Goal: Task Accomplishment & Management: Use online tool/utility

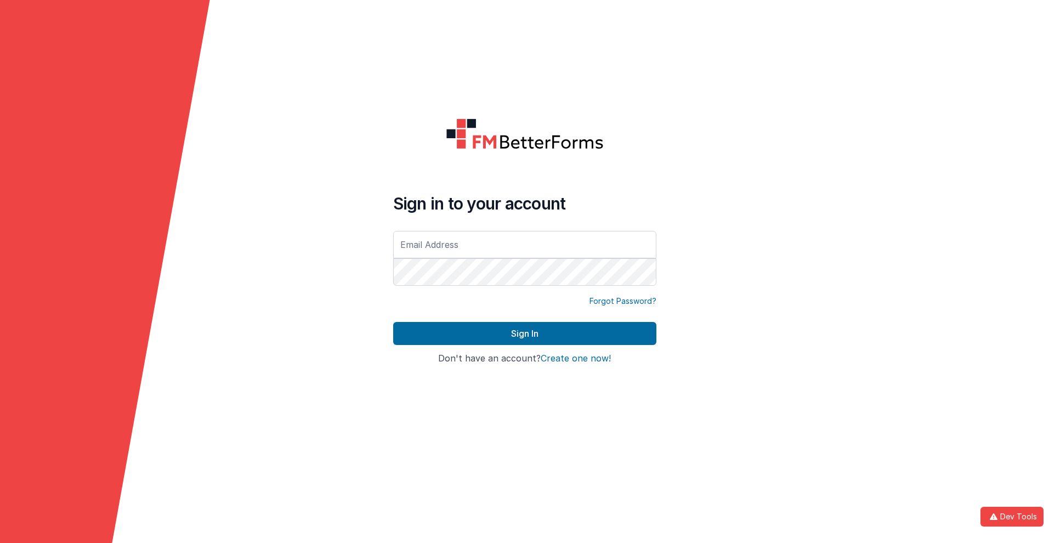
click at [524, 244] on input "text" at bounding box center [524, 244] width 263 height 27
type input "[PERSON_NAME][EMAIL_ADDRESS][DOMAIN_NAME]"
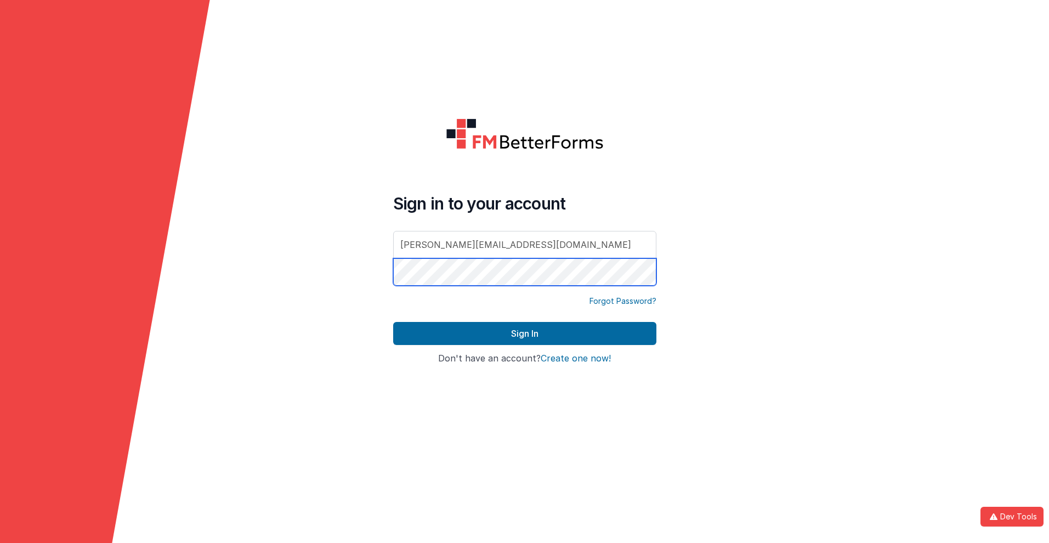
click at [393, 322] on button "Sign In" at bounding box center [524, 333] width 263 height 23
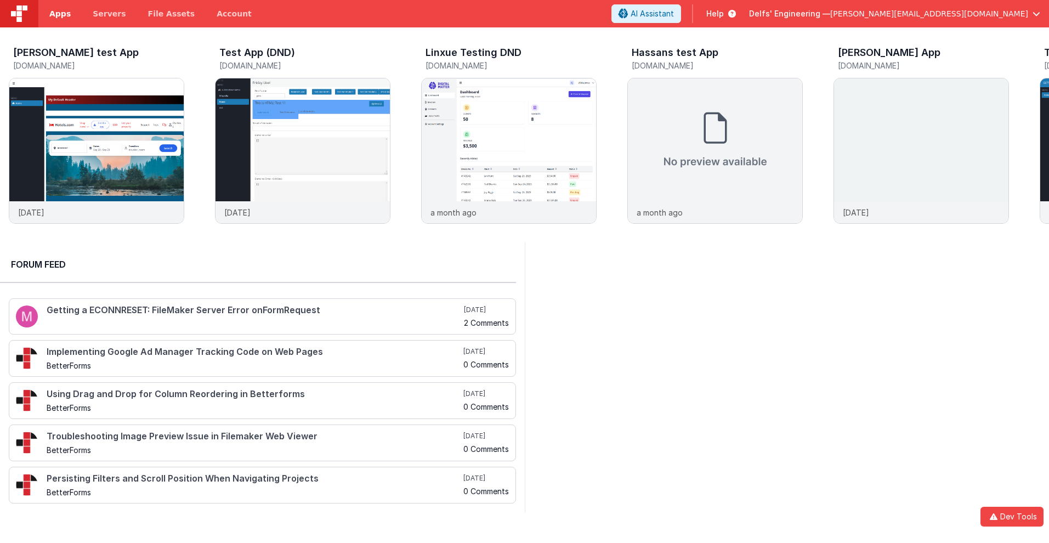
click at [60, 14] on span "Apps" at bounding box center [59, 13] width 21 height 11
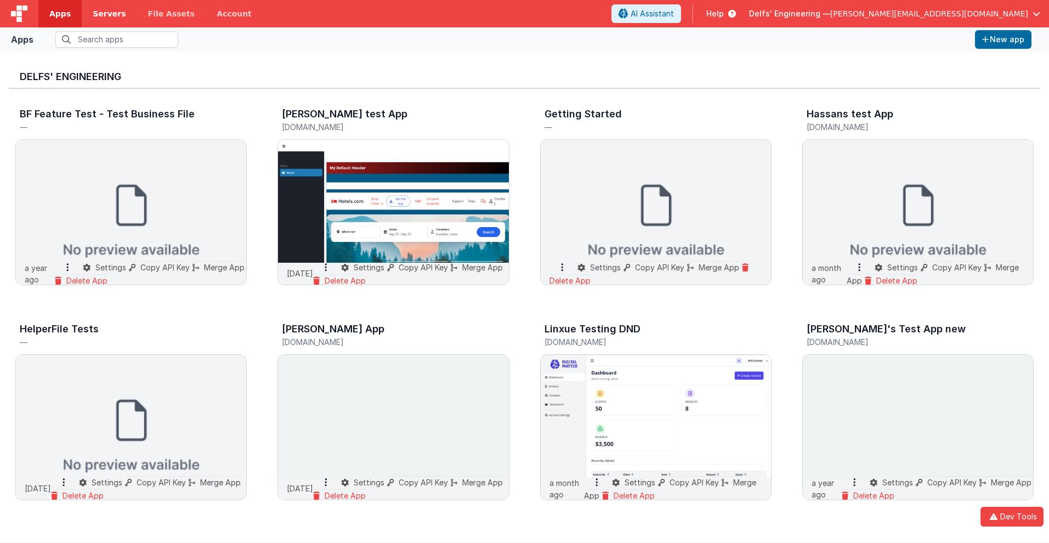
click at [109, 14] on span "Servers" at bounding box center [109, 13] width 33 height 11
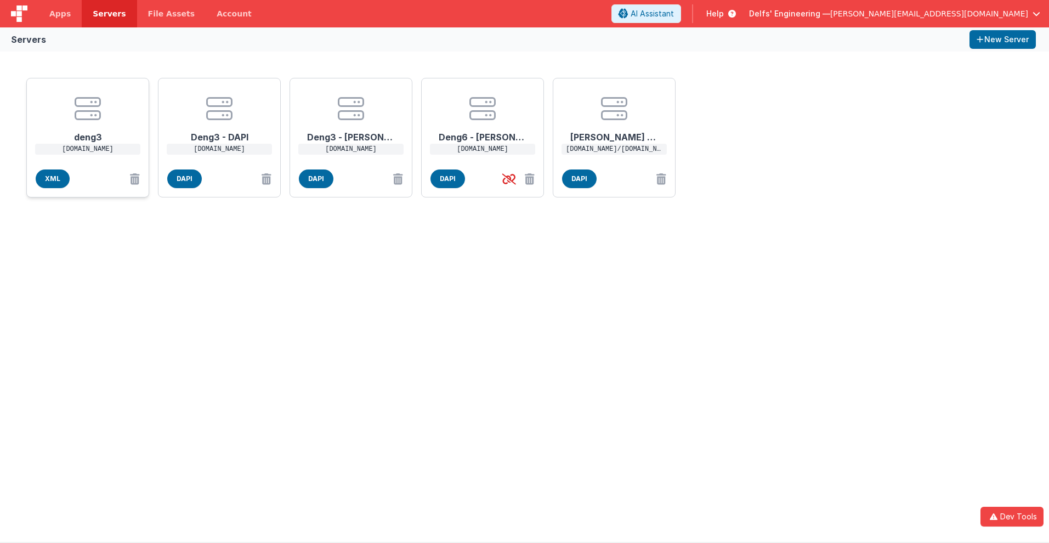
click at [88, 133] on h1 "deng3" at bounding box center [88, 133] width 88 height 22
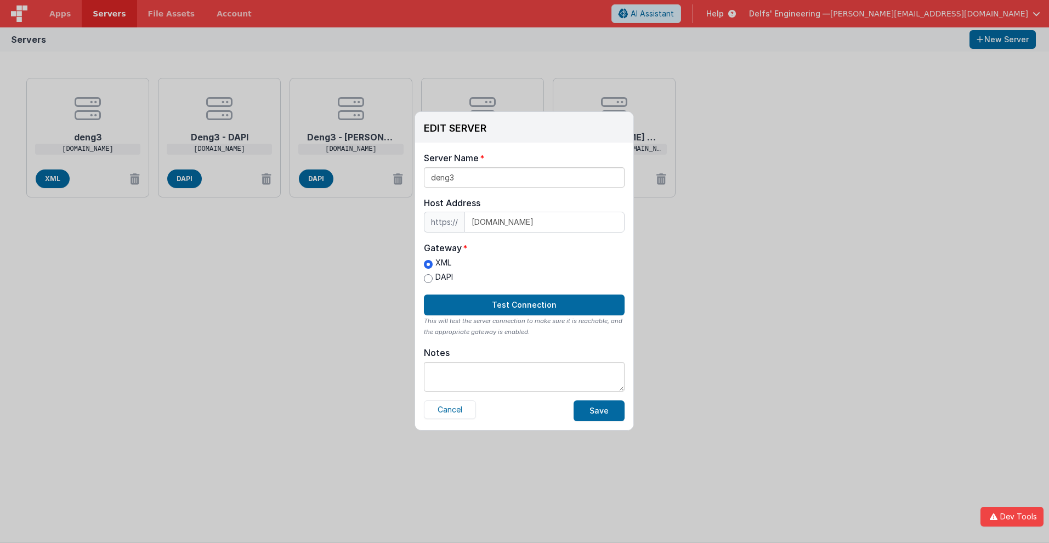
click at [438, 263] on label "XML" at bounding box center [438, 263] width 29 height 12
click at [433, 263] on input "XML" at bounding box center [428, 264] width 9 height 9
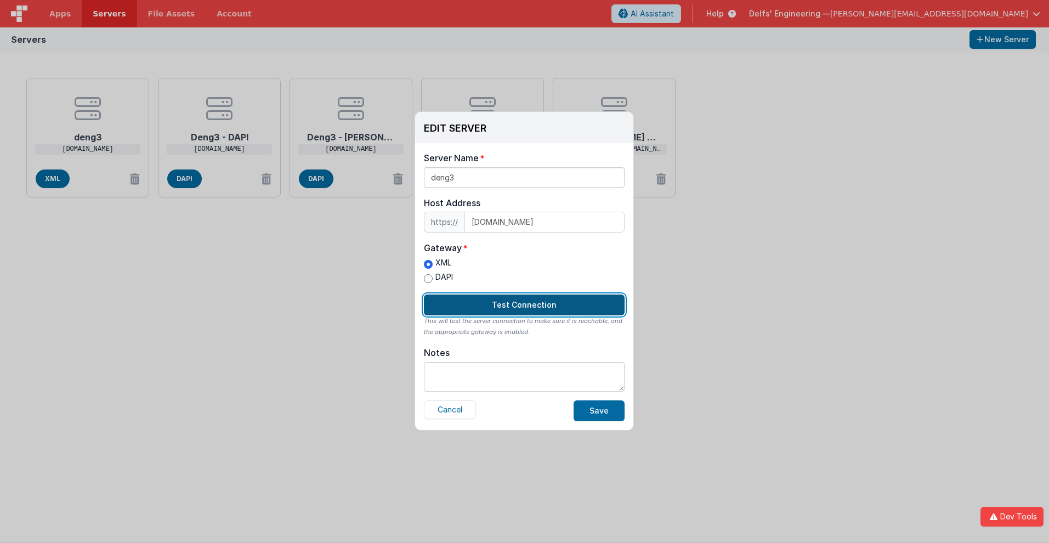
click at [524, 305] on button "Test Connection" at bounding box center [524, 304] width 201 height 21
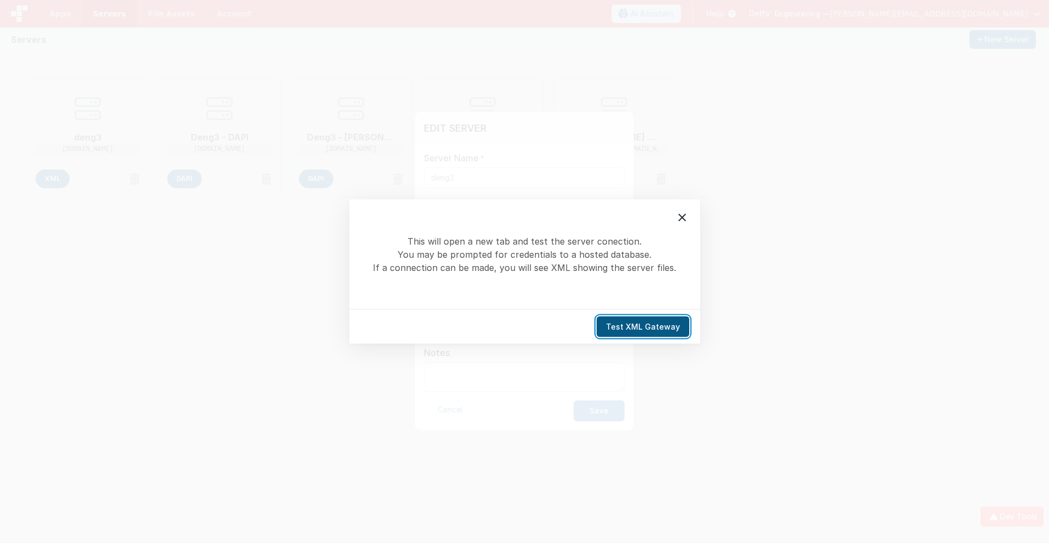
click at [645, 326] on button "Test XML Gateway" at bounding box center [642, 326] width 93 height 21
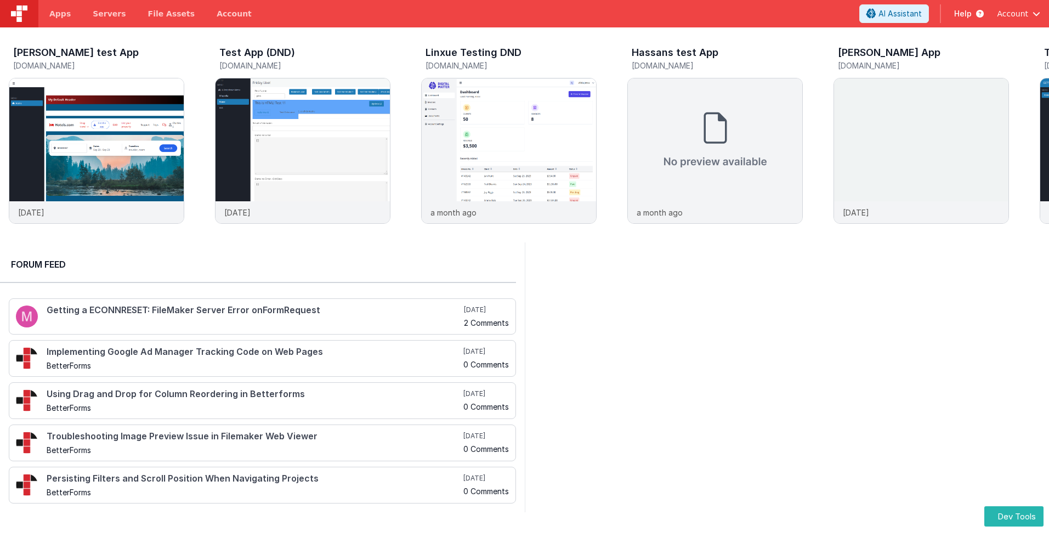
click at [0, 0] on div at bounding box center [19, 13] width 38 height 27
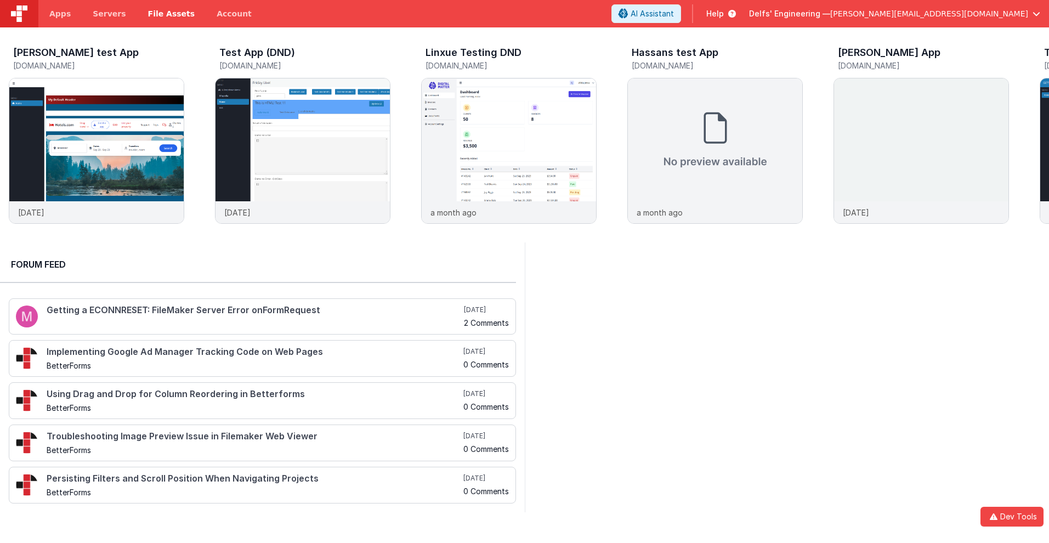
click at [171, 14] on span "File Assets" at bounding box center [171, 13] width 47 height 11
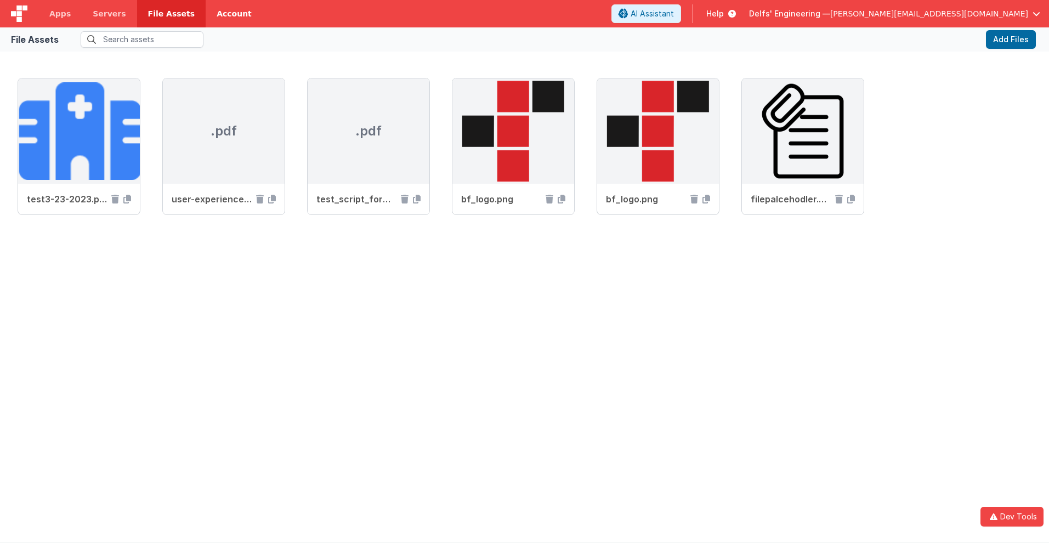
click at [234, 14] on link "Account" at bounding box center [234, 13] width 57 height 27
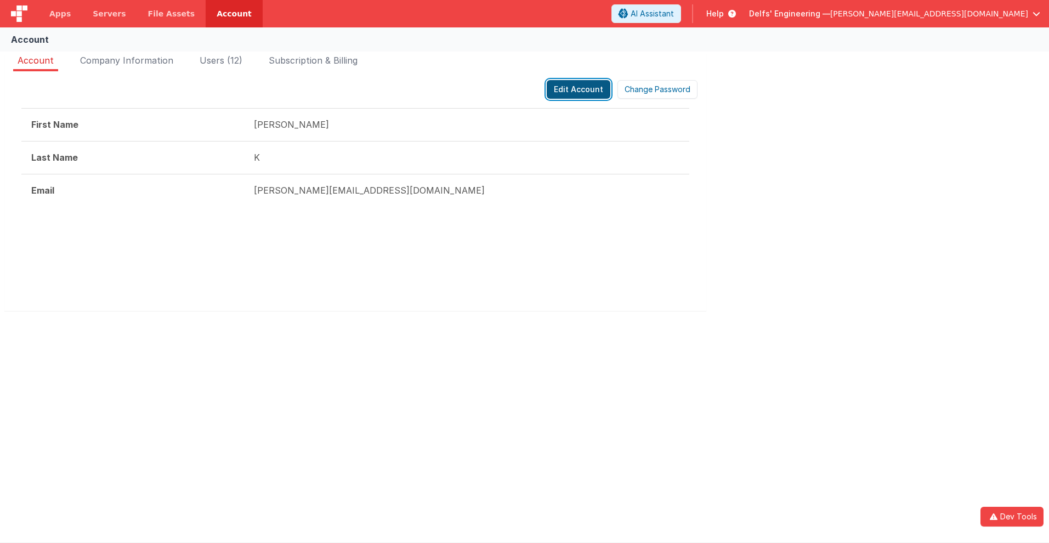
click at [579, 89] on button "Edit Account" at bounding box center [579, 89] width 64 height 19
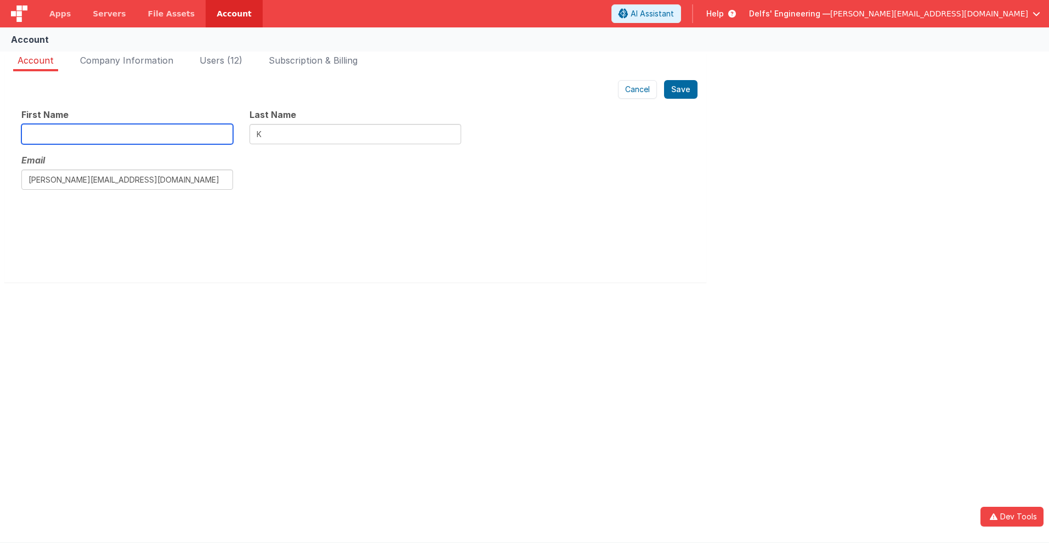
click at [127, 134] on input "text" at bounding box center [127, 134] width 212 height 20
type input "Alex1"
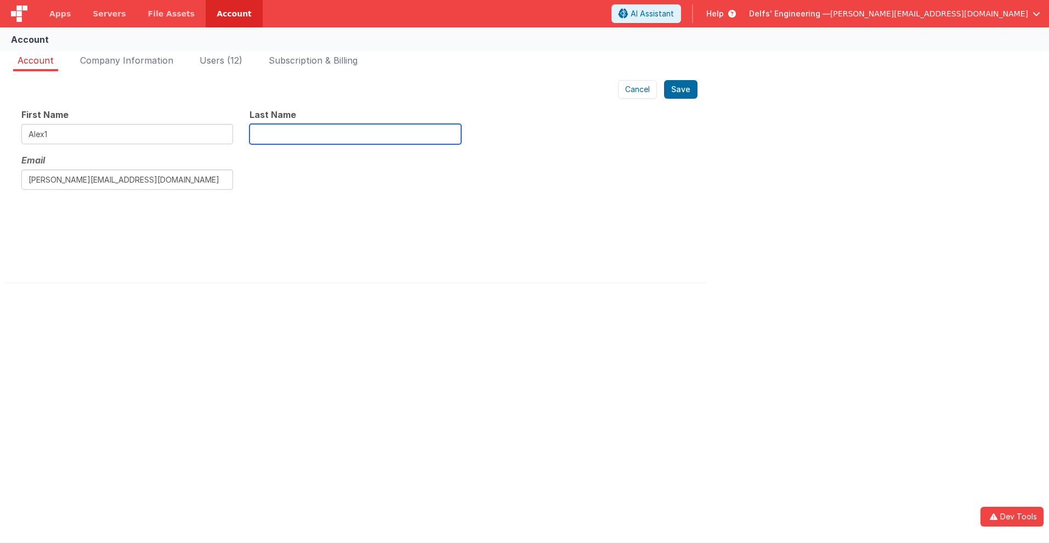
click at [355, 134] on input "text" at bounding box center [355, 134] width 212 height 20
type input "K1"
click at [681, 89] on button "Save" at bounding box center [680, 89] width 33 height 19
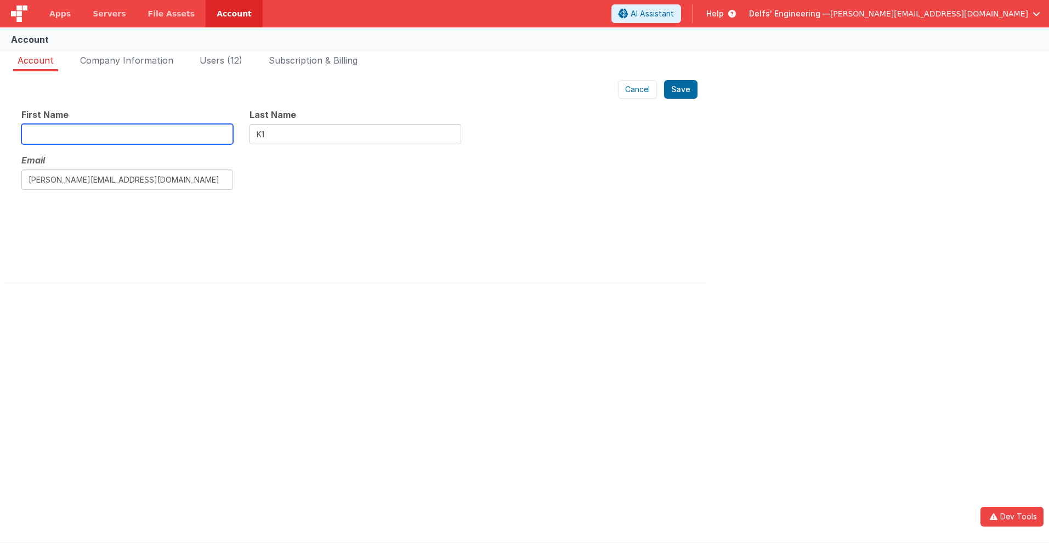
click at [127, 134] on input "text" at bounding box center [127, 134] width 212 height 20
type input "Alex"
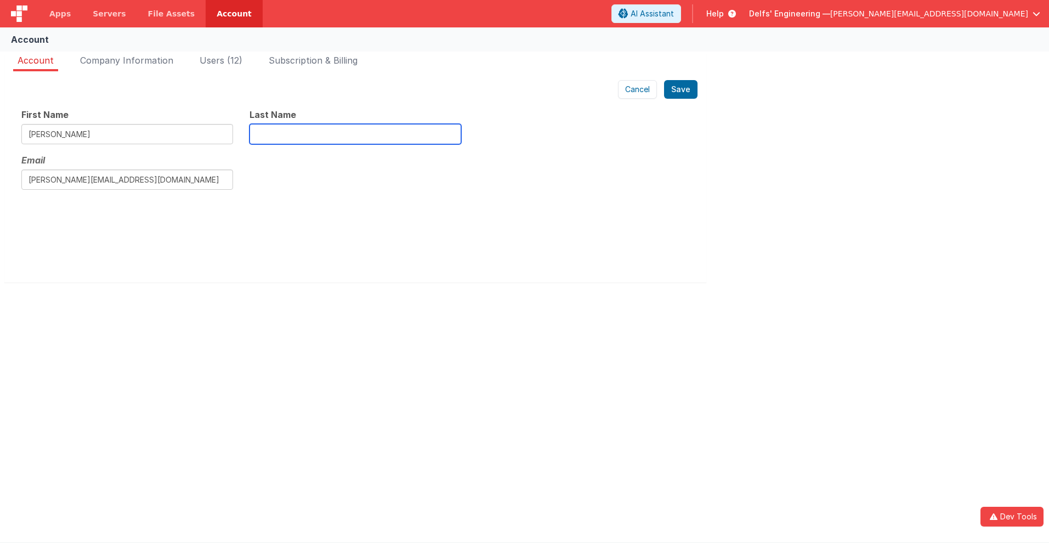
click at [355, 134] on input "text" at bounding box center [355, 134] width 212 height 20
type input "K"
click at [681, 89] on button "Save" at bounding box center [680, 89] width 33 height 19
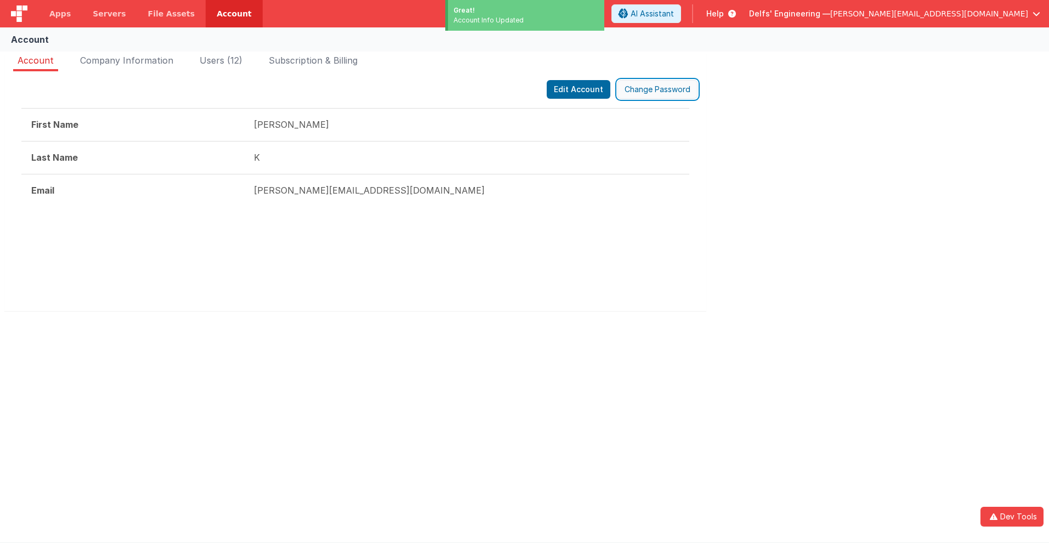
click at [657, 89] on button "Change Password" at bounding box center [657, 89] width 80 height 19
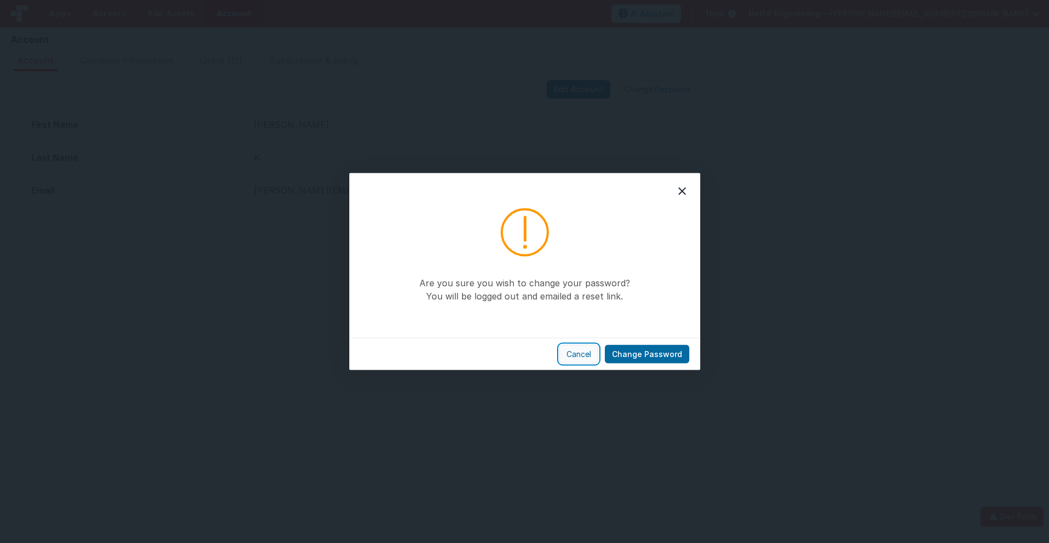
click at [582, 354] on button "Cancel" at bounding box center [578, 354] width 39 height 19
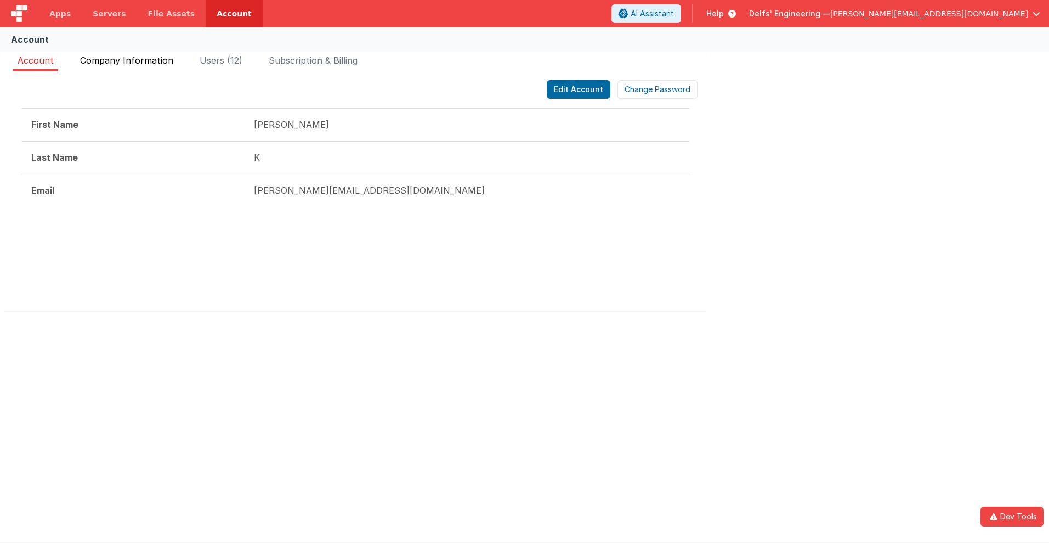
click at [127, 60] on span "Company Information" at bounding box center [126, 60] width 93 height 11
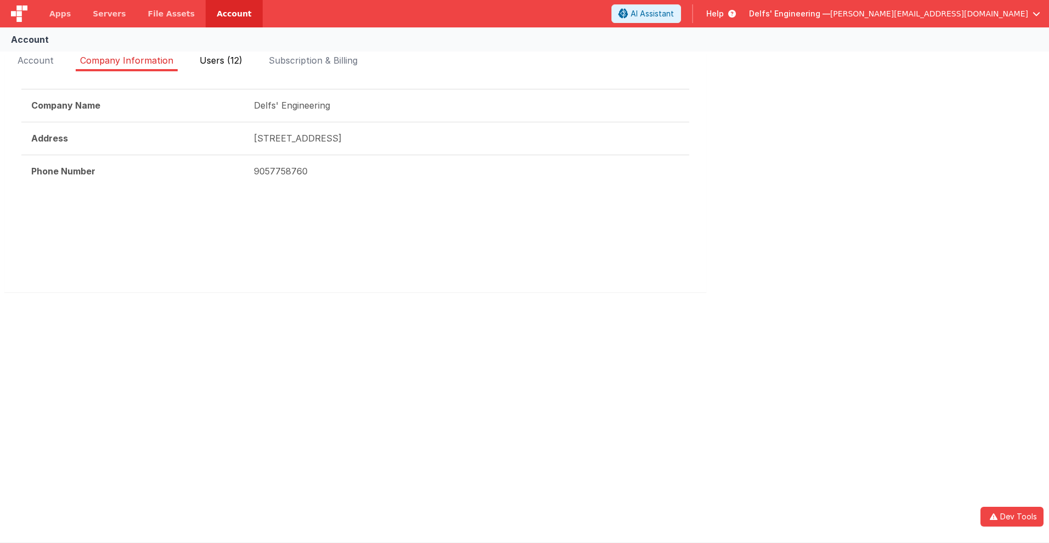
click at [221, 60] on span "Users (12)" at bounding box center [221, 60] width 43 height 11
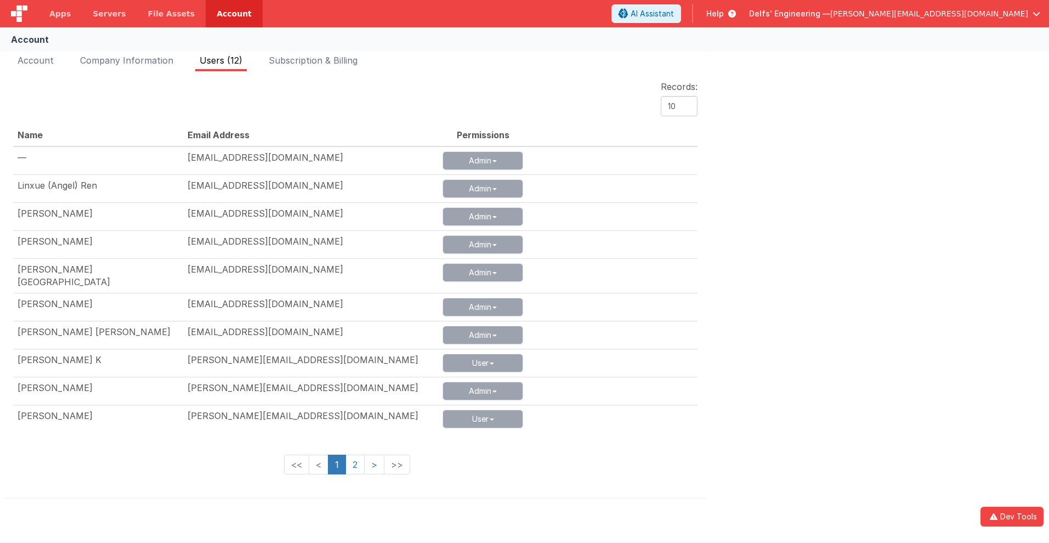
scroll to position [22, 0]
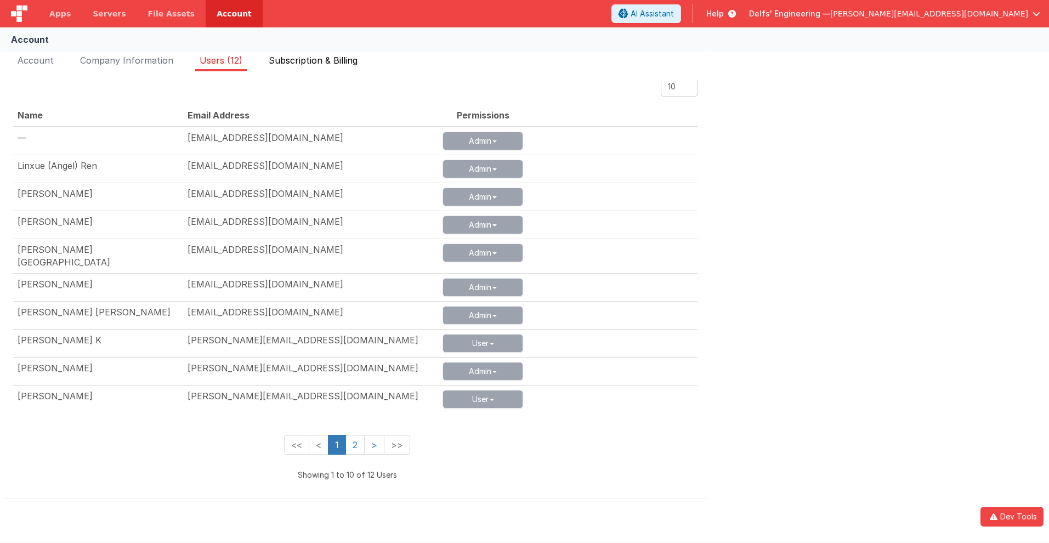
click at [315, 60] on span "Subscription & Billing" at bounding box center [313, 60] width 89 height 11
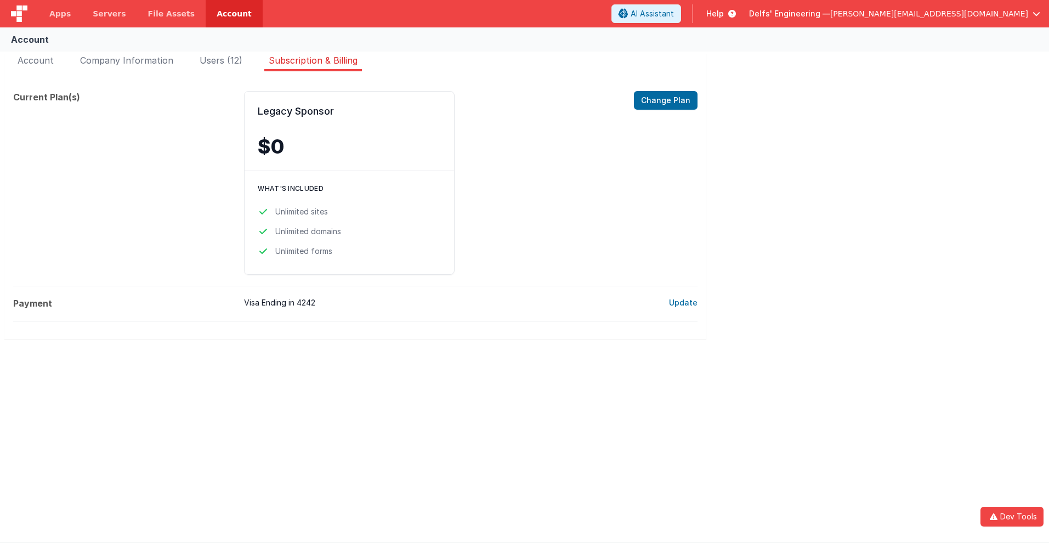
click at [724, 14] on span "Help" at bounding box center [715, 13] width 18 height 11
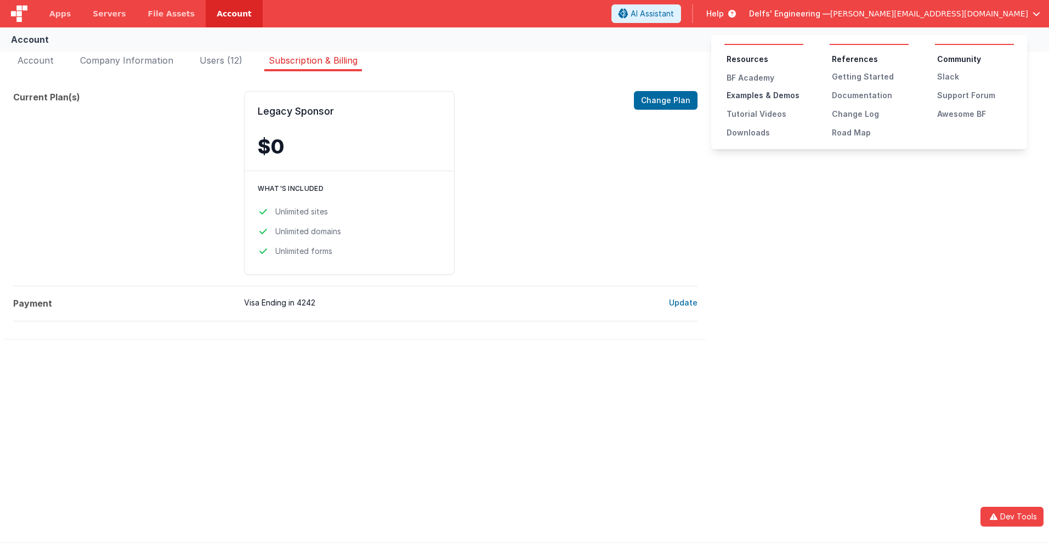
click at [765, 95] on div "Examples & Demos" at bounding box center [764, 95] width 77 height 11
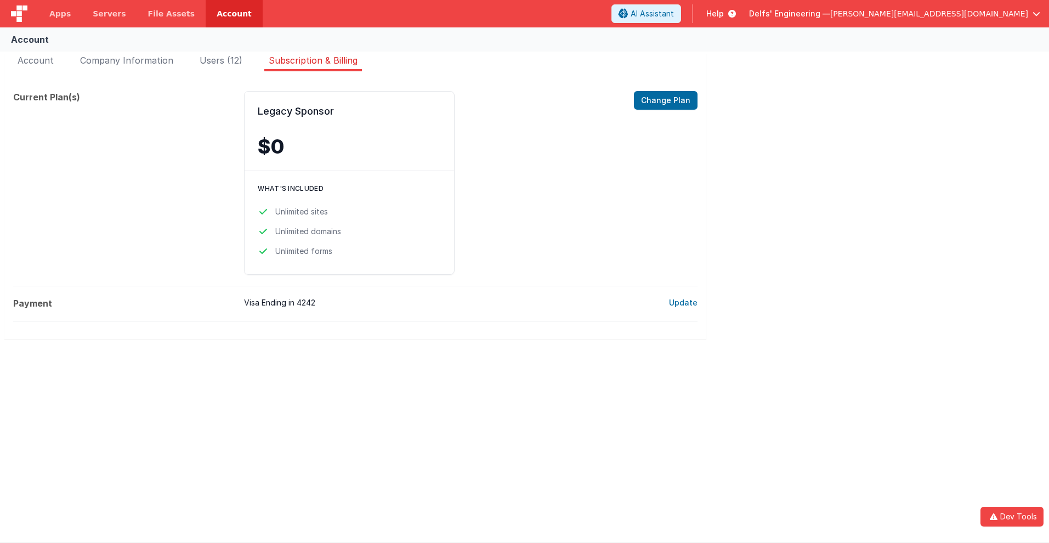
click at [724, 14] on span "Help" at bounding box center [715, 13] width 18 height 11
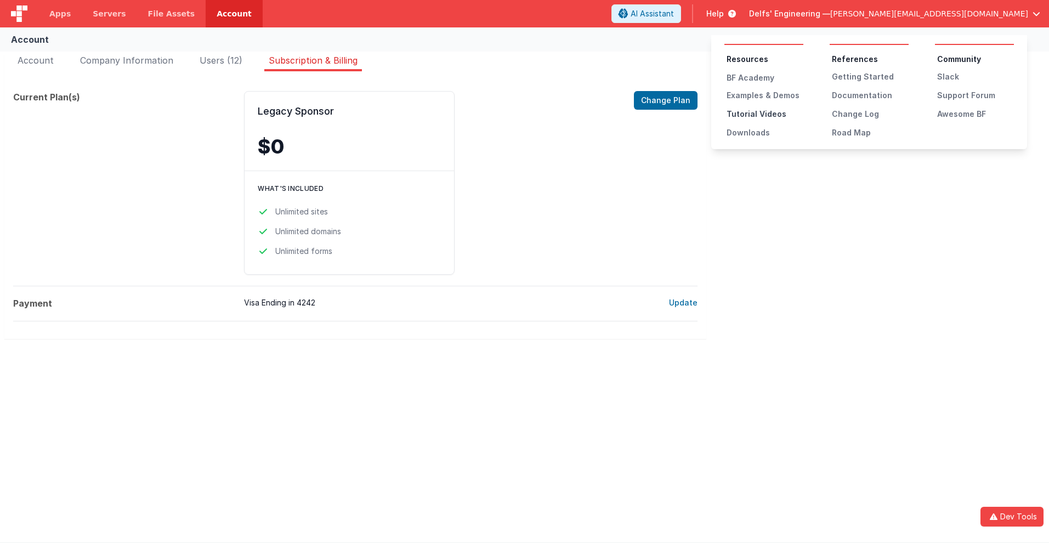
click at [765, 114] on div "Tutorial Videos" at bounding box center [764, 114] width 77 height 11
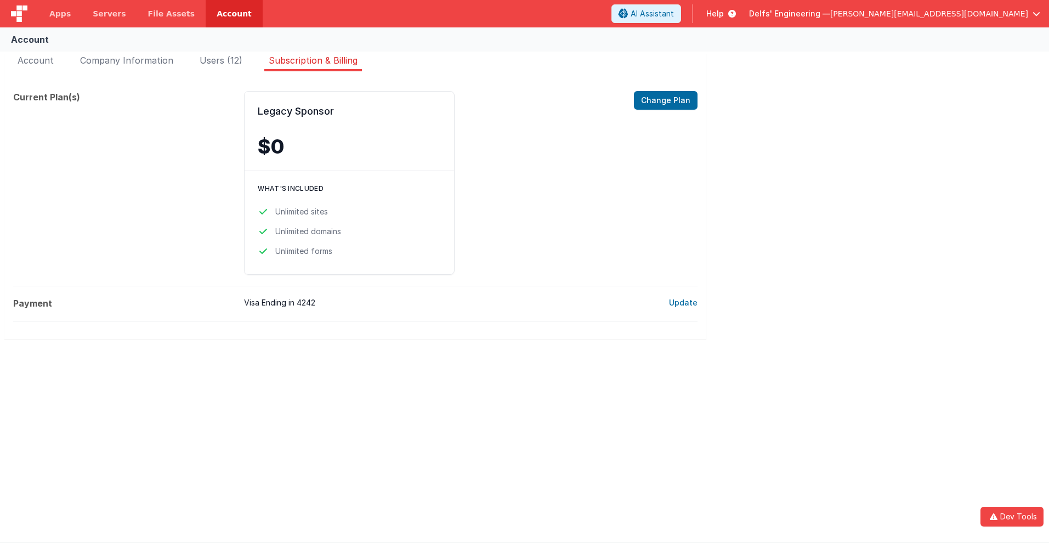
click at [724, 14] on span "Help" at bounding box center [715, 13] width 18 height 11
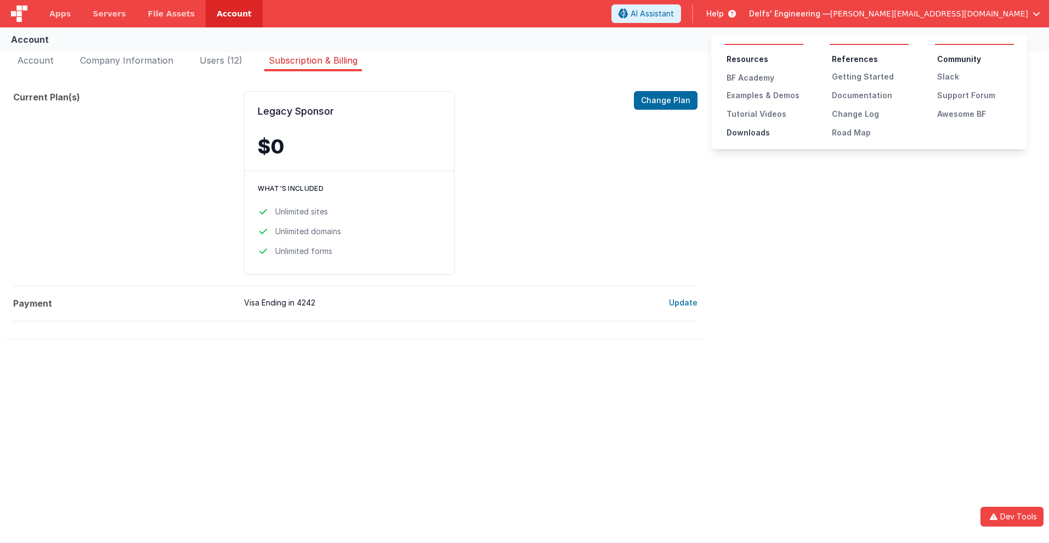
click at [765, 133] on div "Downloads" at bounding box center [764, 132] width 77 height 11
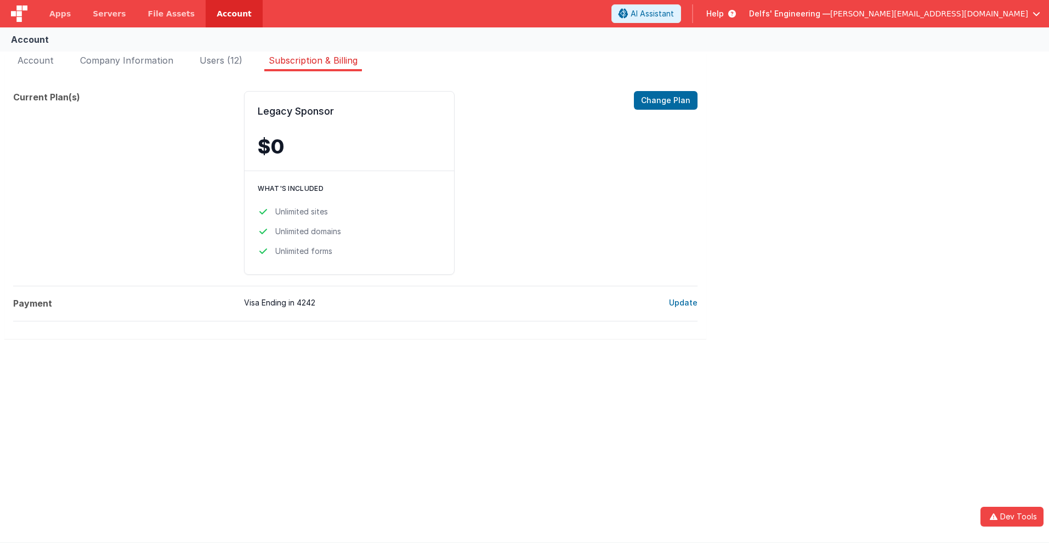
click at [724, 14] on span "Help" at bounding box center [715, 13] width 18 height 11
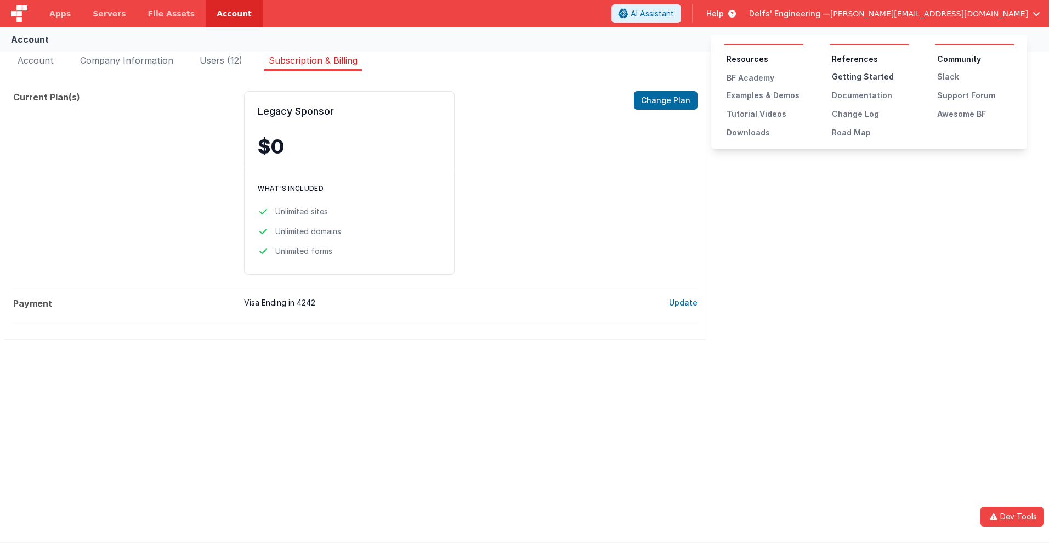
click at [870, 77] on div "Getting Started" at bounding box center [870, 76] width 77 height 11
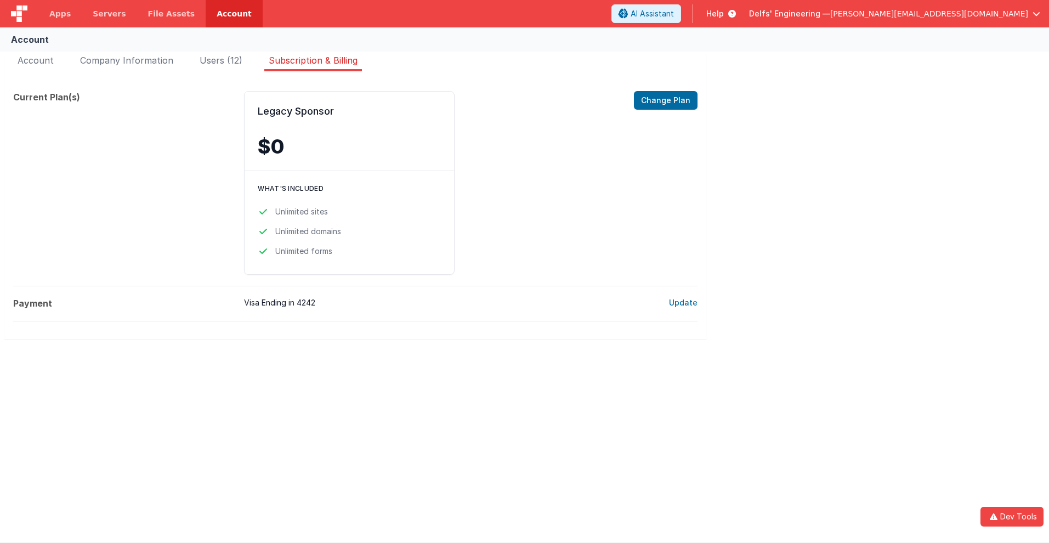
click at [724, 14] on span "Help" at bounding box center [715, 13] width 18 height 11
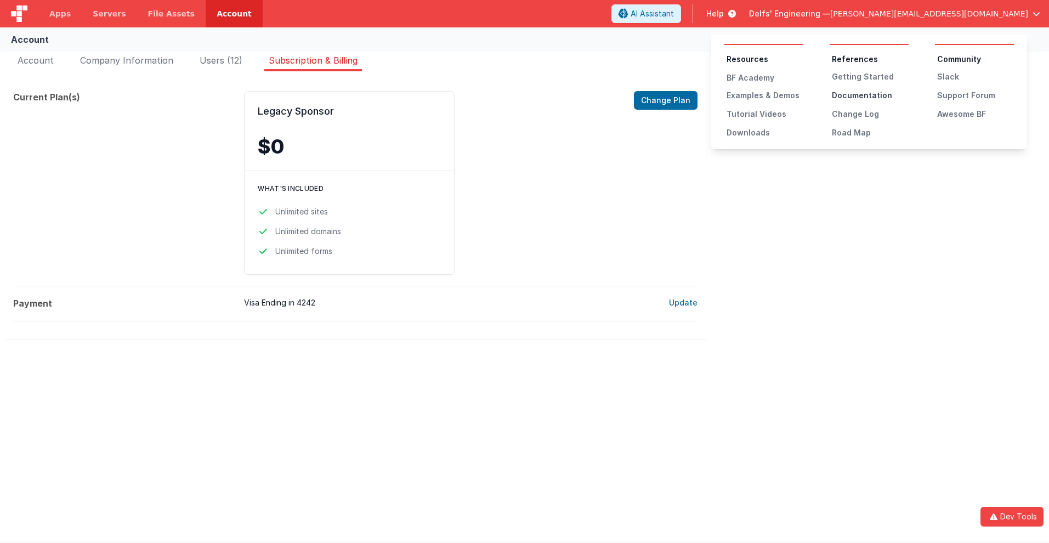
click at [870, 95] on div "Documentation" at bounding box center [870, 95] width 77 height 11
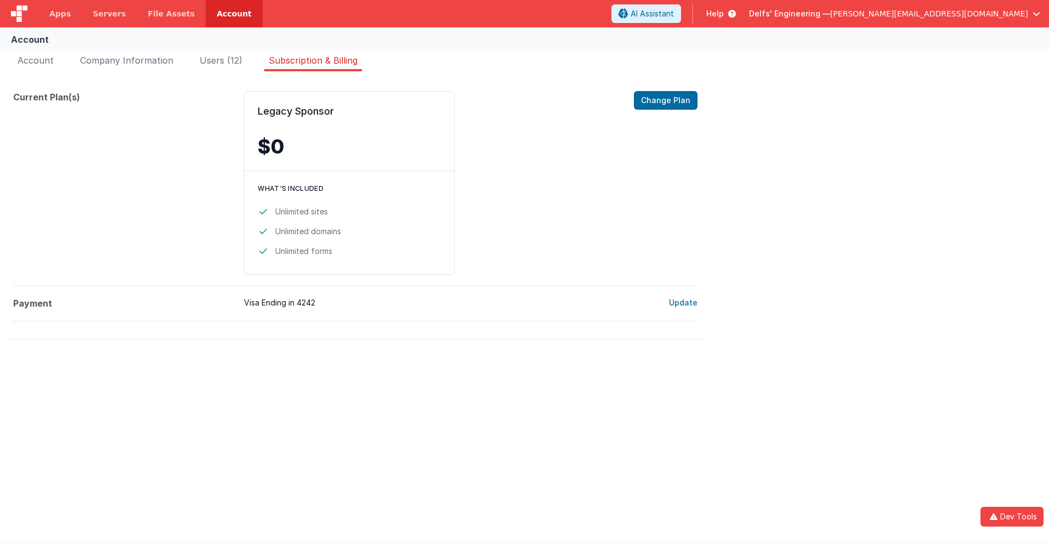
click at [724, 14] on span "Help" at bounding box center [715, 13] width 18 height 11
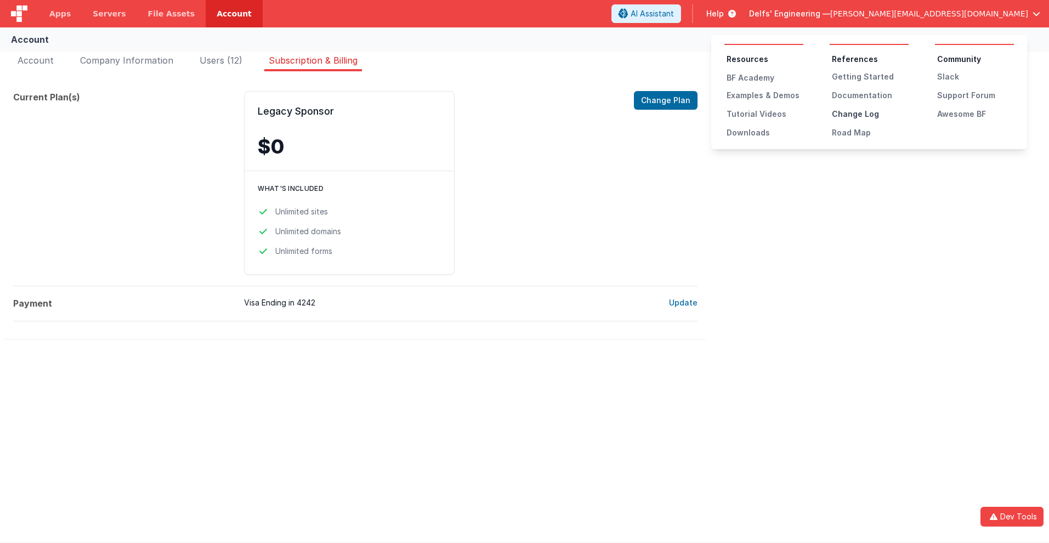
click at [870, 114] on div "Change Log" at bounding box center [870, 114] width 77 height 11
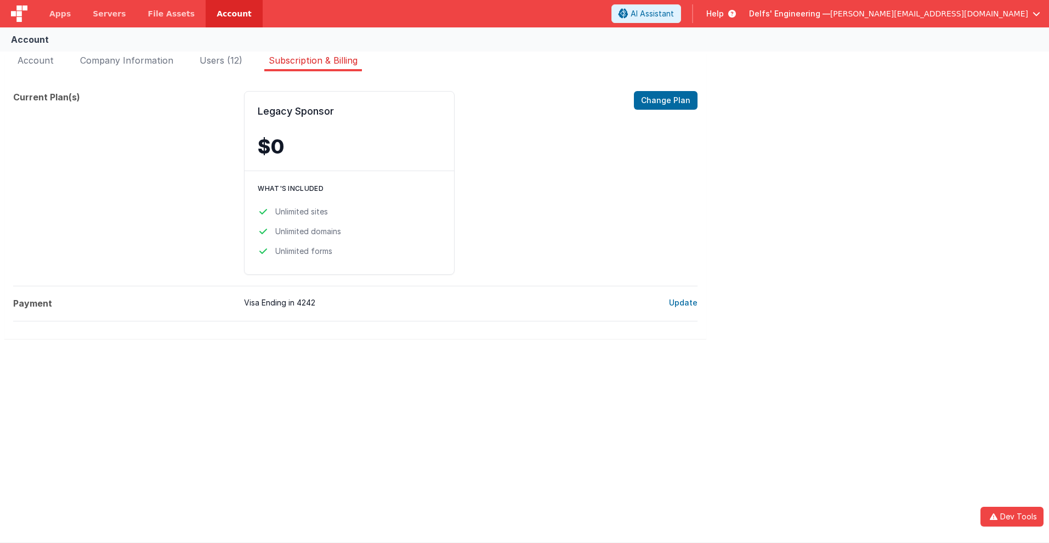
click at [724, 14] on span "Help" at bounding box center [715, 13] width 18 height 11
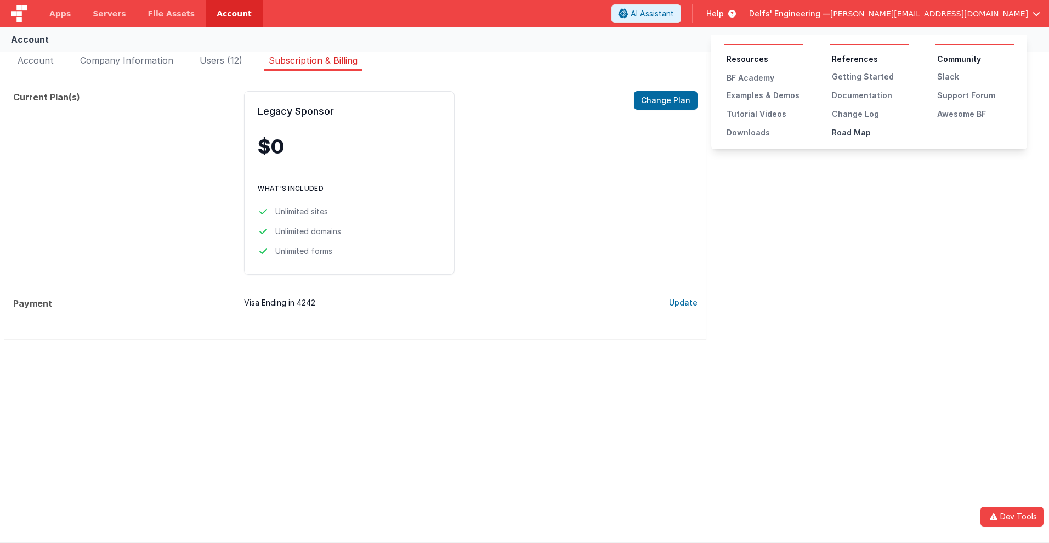
click at [870, 133] on div "Road Map" at bounding box center [870, 132] width 77 height 11
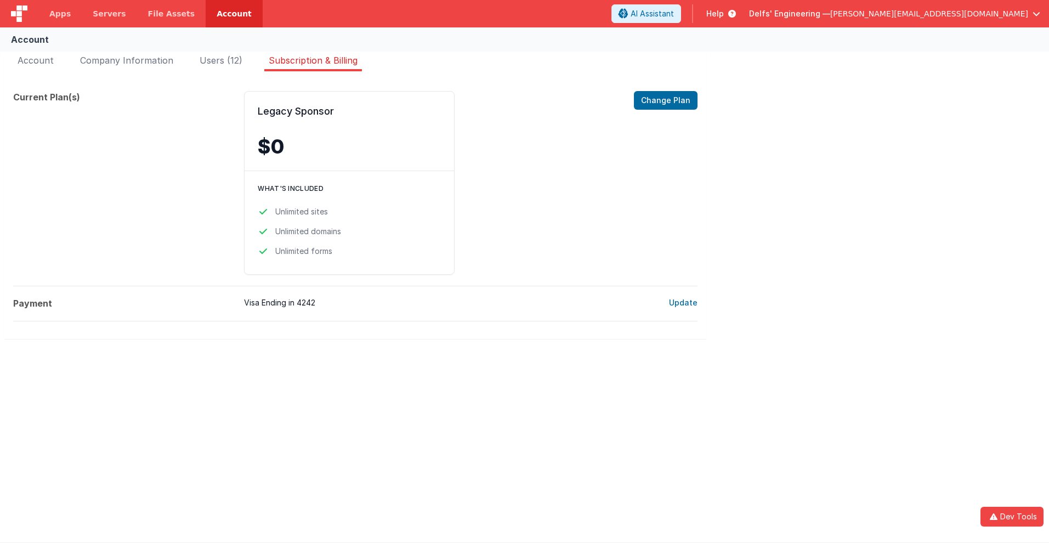
click at [724, 14] on span "Help" at bounding box center [715, 13] width 18 height 11
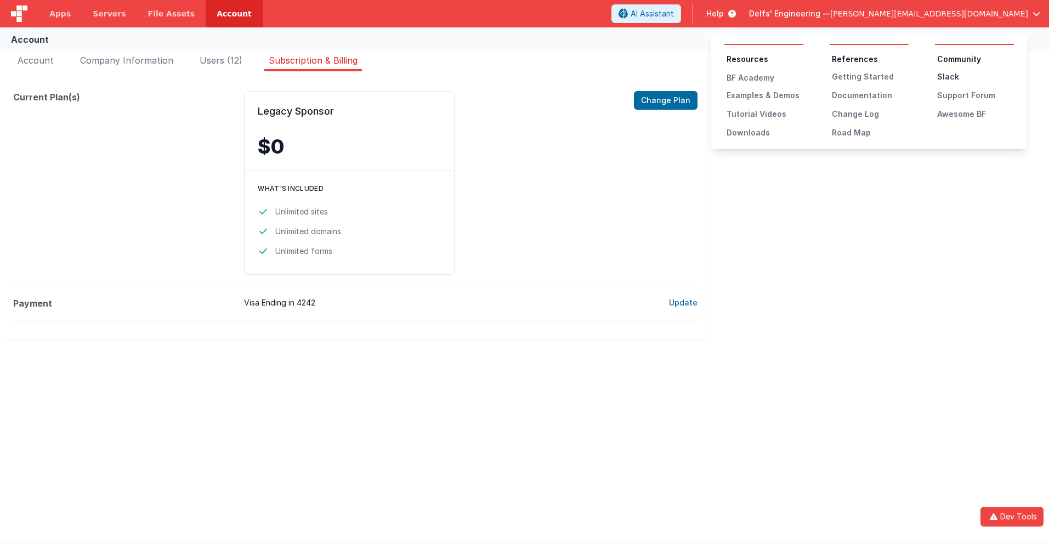
click at [975, 77] on div "Slack" at bounding box center [975, 76] width 77 height 11
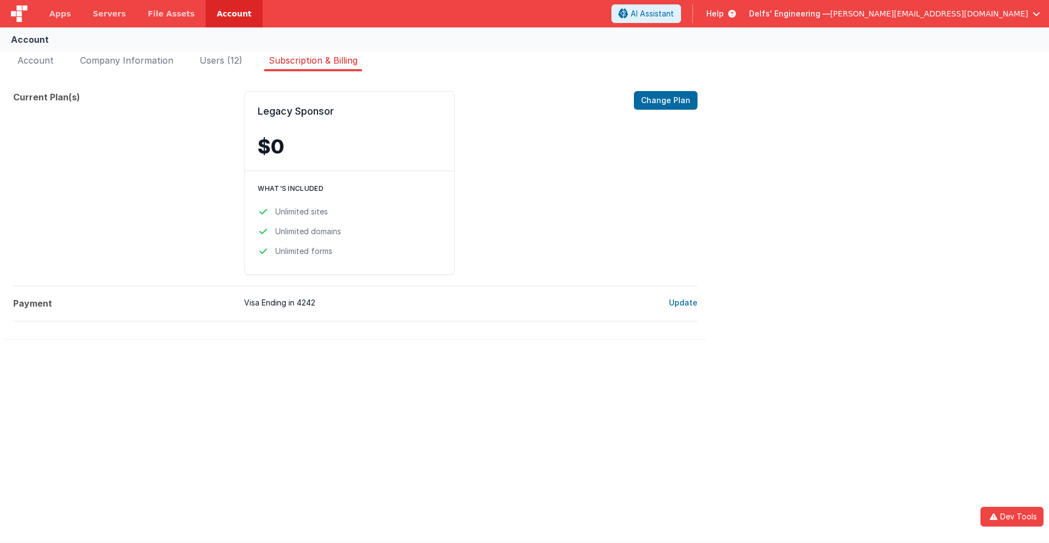
click at [724, 14] on span "Help" at bounding box center [715, 13] width 18 height 11
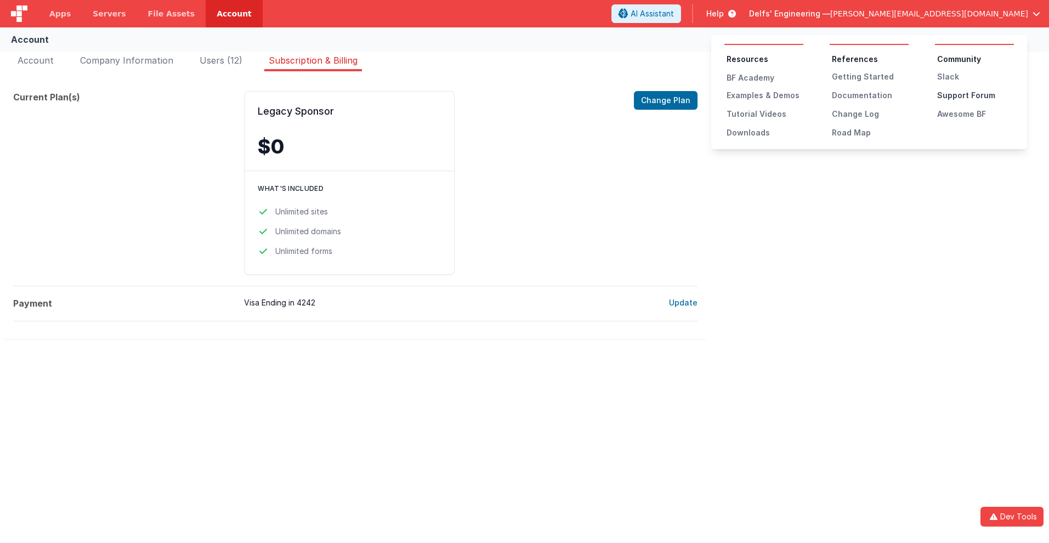
click at [975, 95] on div "Support Forum" at bounding box center [975, 95] width 77 height 11
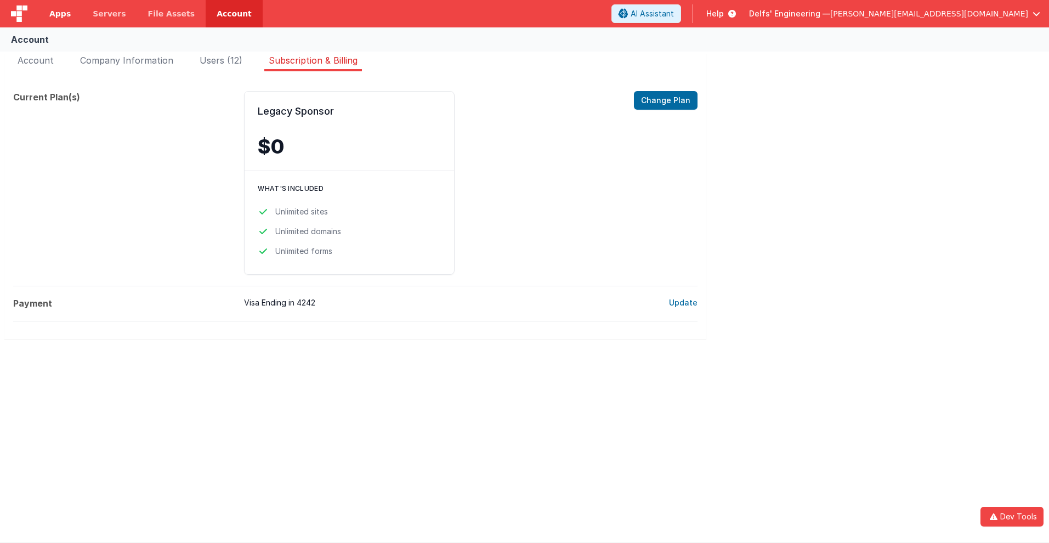
click at [60, 14] on span "Apps" at bounding box center [59, 13] width 21 height 11
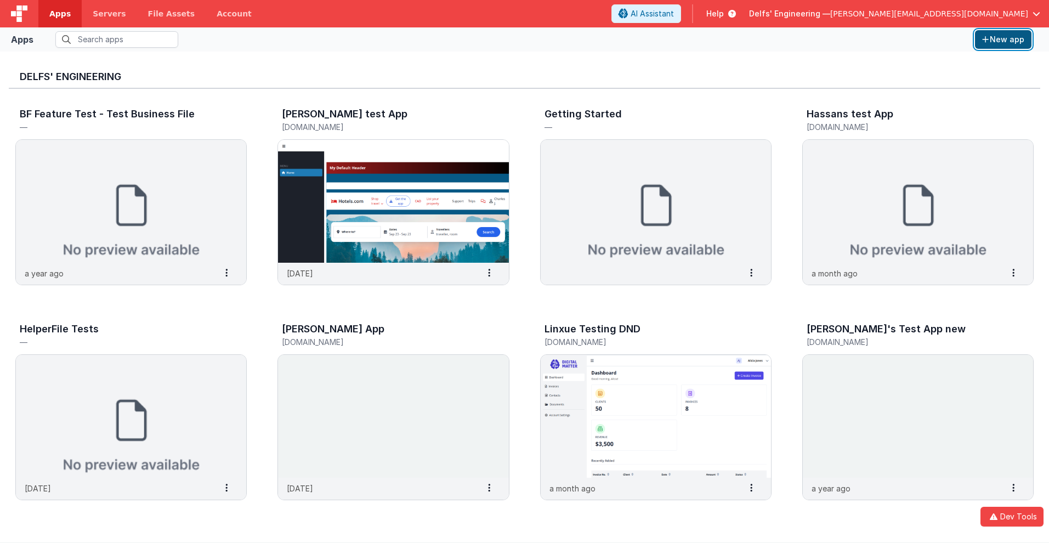
click at [1003, 39] on button "New app" at bounding box center [1003, 39] width 56 height 19
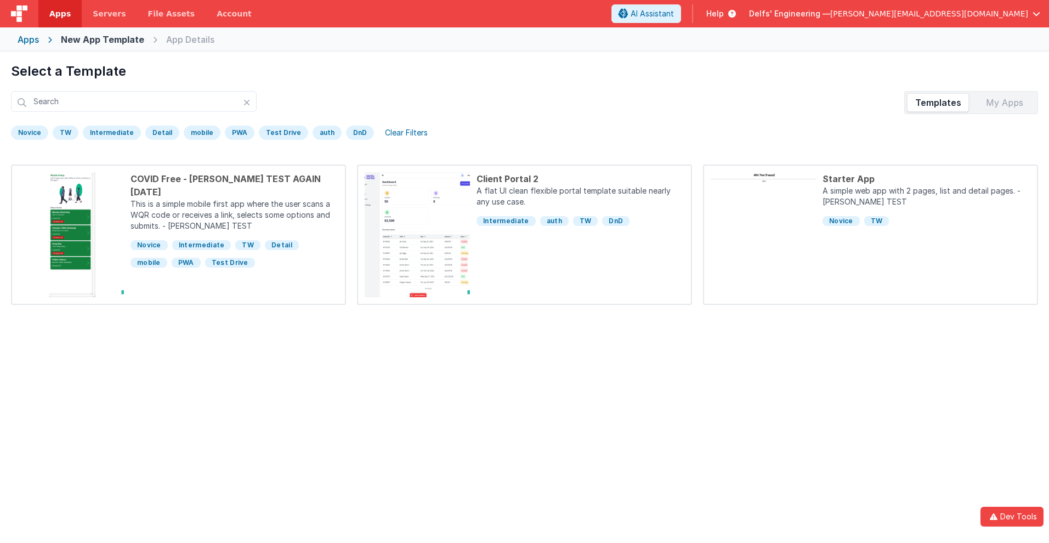
scroll to position [52, 0]
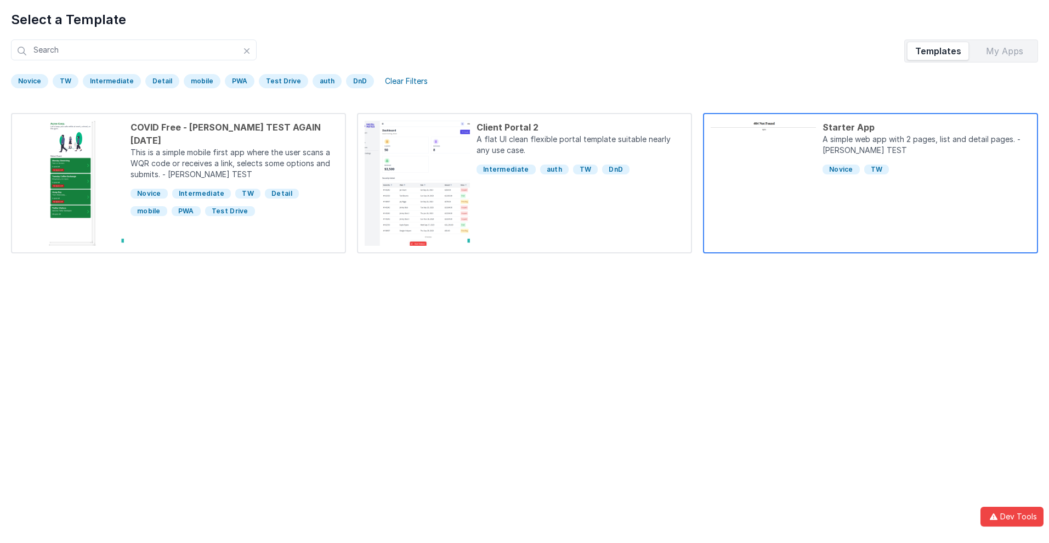
click at [926, 127] on div "Starter App" at bounding box center [926, 127] width 208 height 13
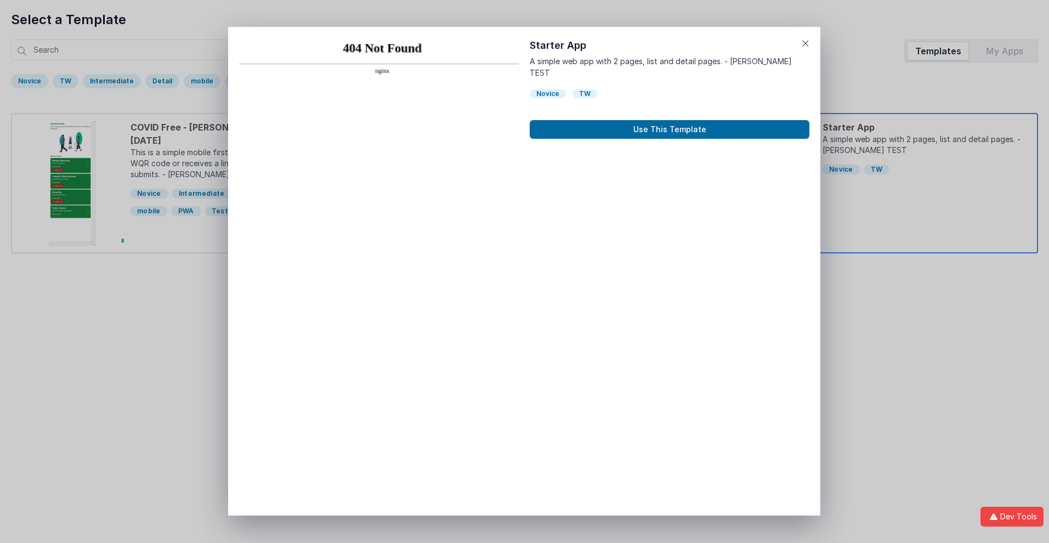
scroll to position [9, 0]
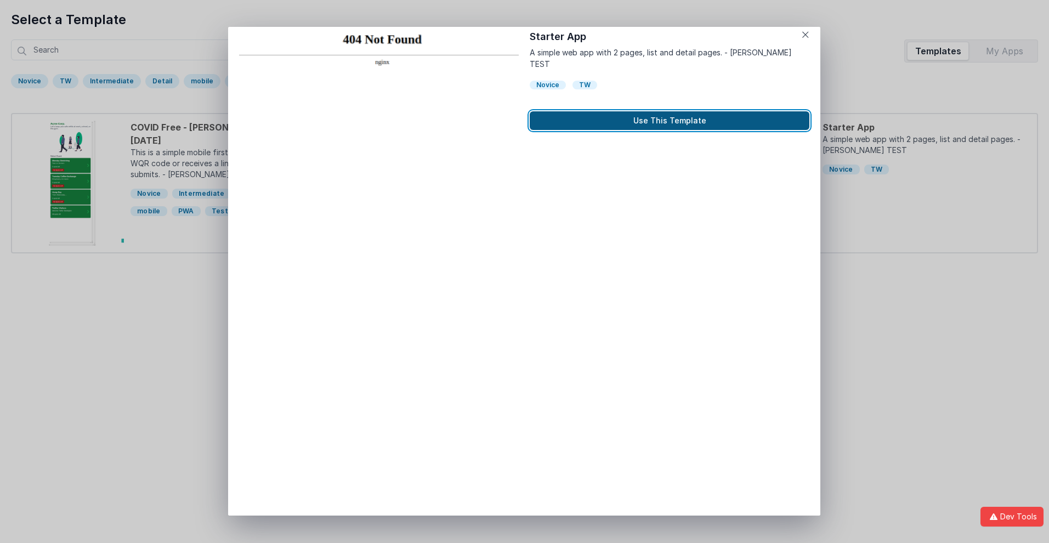
click at [669, 111] on button "Use This Template" at bounding box center [670, 120] width 280 height 19
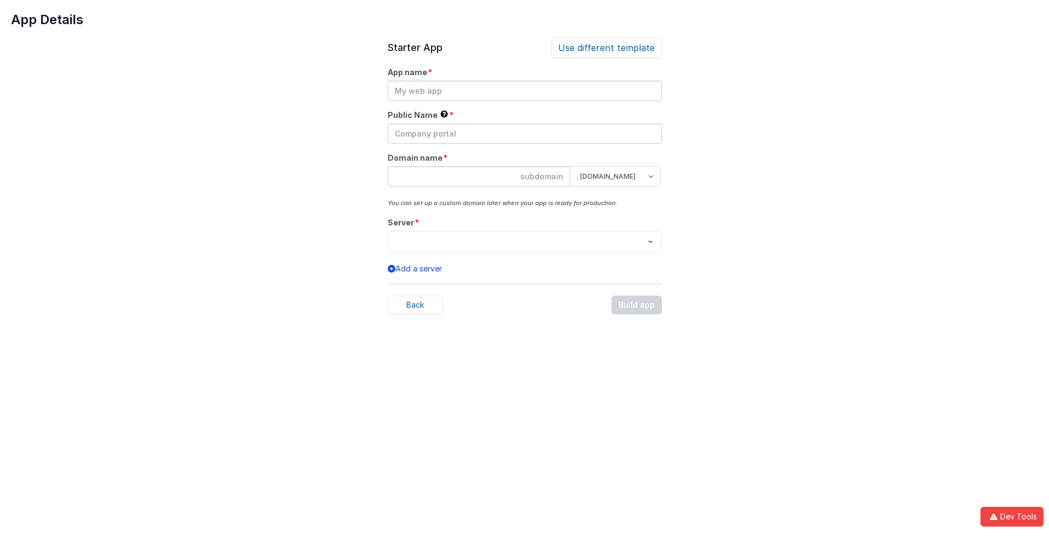
scroll to position [0, 0]
click at [524, 90] on input "text" at bounding box center [525, 91] width 274 height 20
type input "testapp131"
click at [524, 133] on input "text" at bounding box center [525, 133] width 274 height 20
type input "Test"
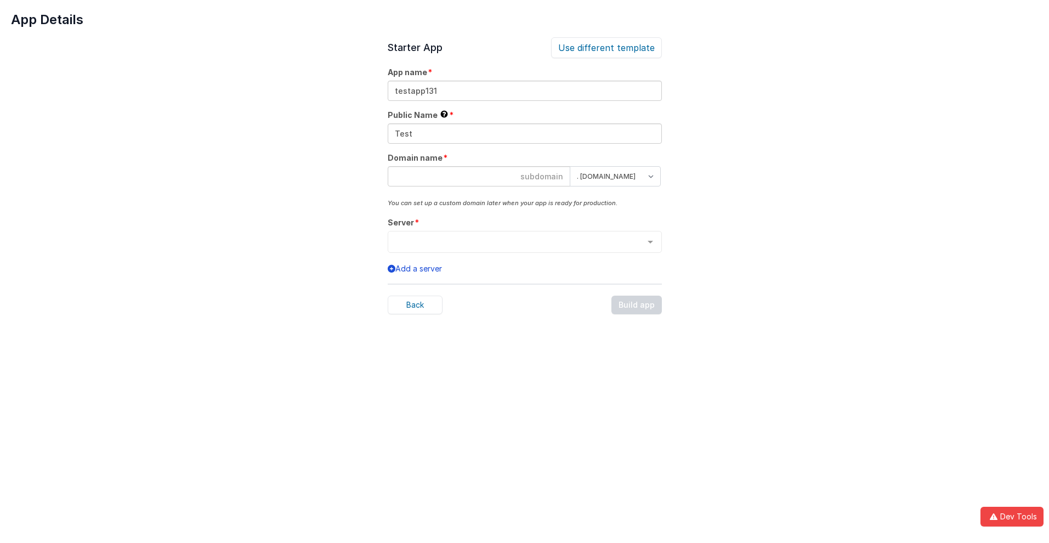
click at [479, 176] on input at bounding box center [479, 176] width 183 height 20
type input "testapp131"
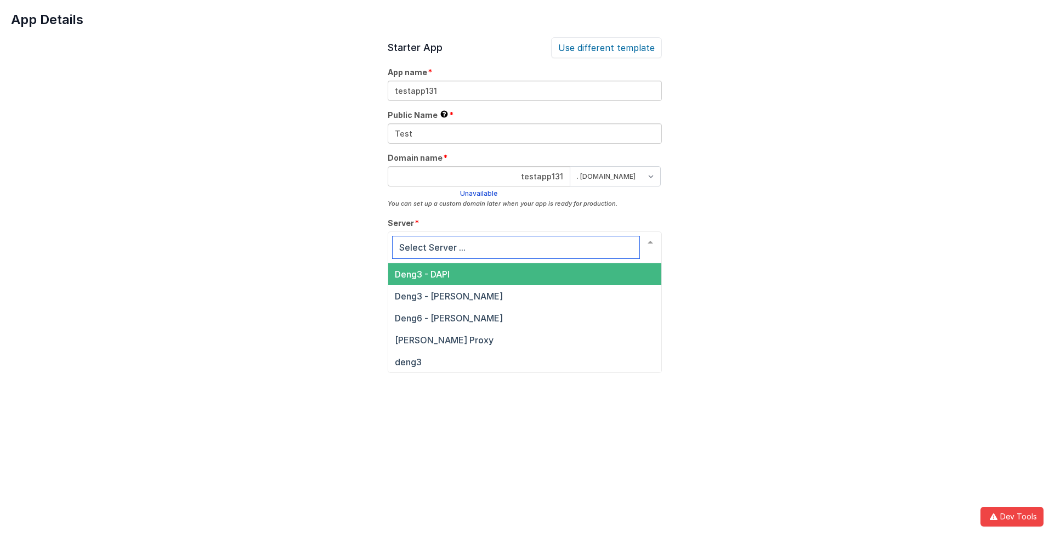
scroll to position [37, 0]
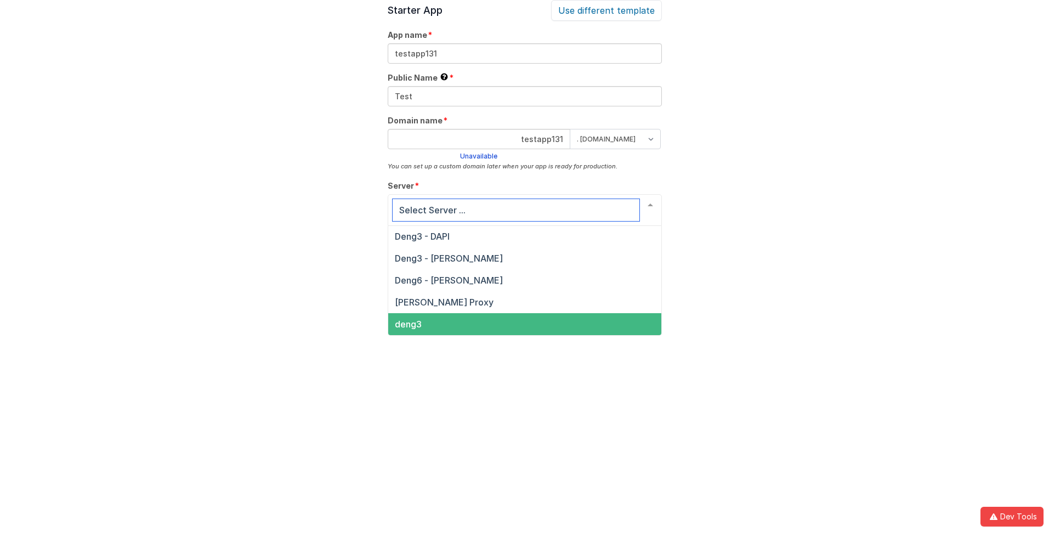
click at [407, 324] on span "deng3" at bounding box center [408, 324] width 27 height 11
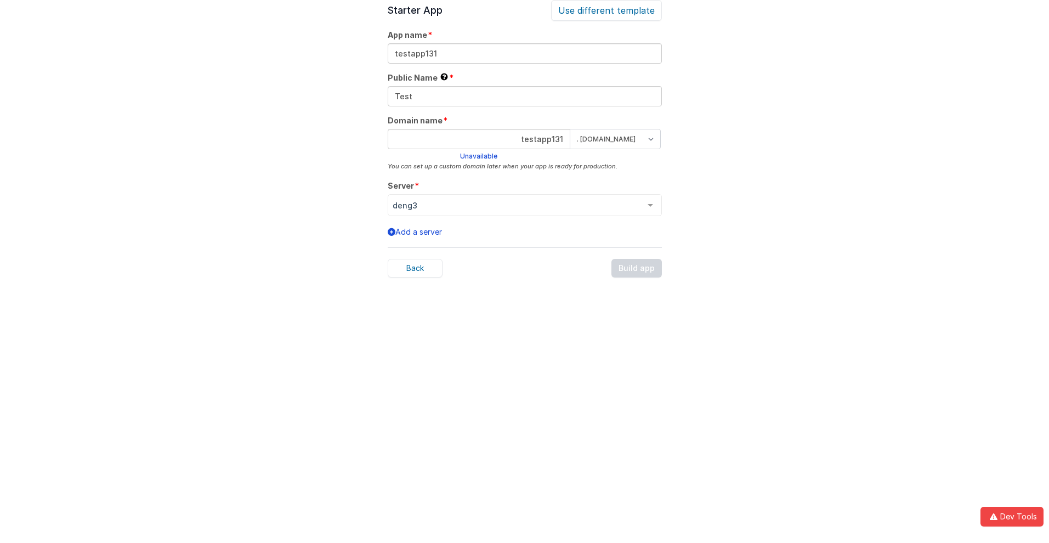
scroll to position [34, 0]
click at [637, 271] on div "Back Build app" at bounding box center [525, 271] width 274 height 19
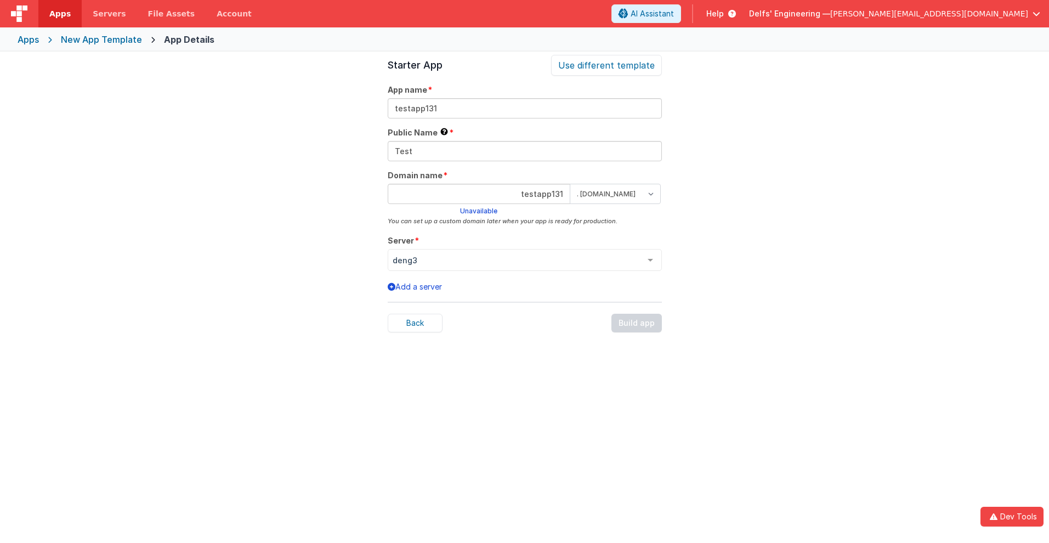
click at [60, 14] on span "Apps" at bounding box center [59, 13] width 21 height 11
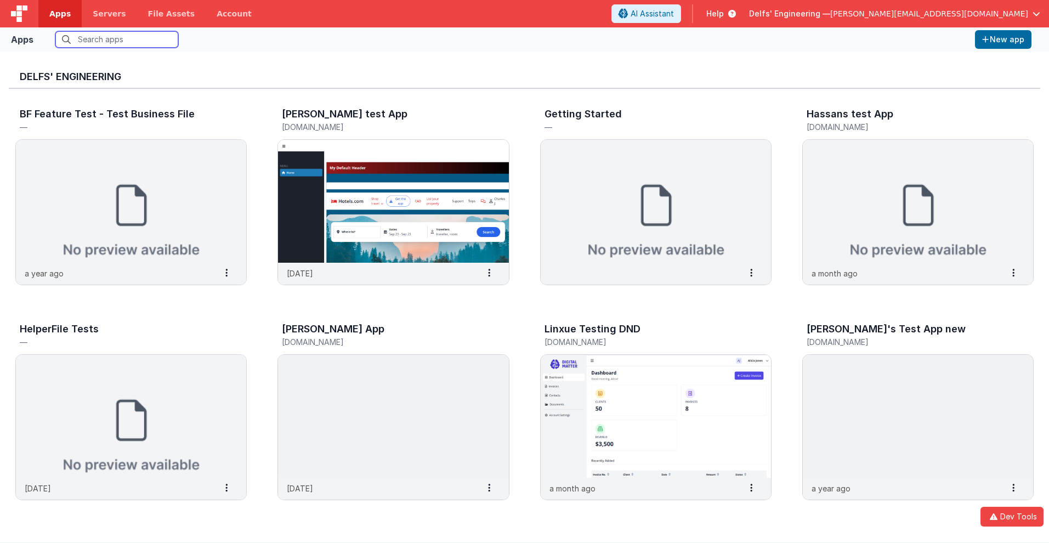
click at [117, 39] on input "text" at bounding box center [116, 39] width 123 height 16
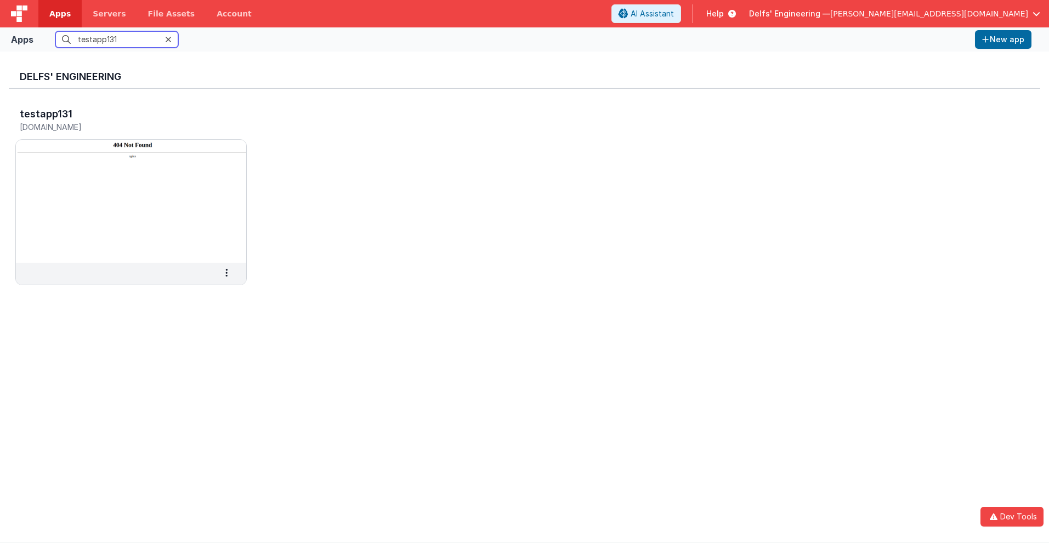
scroll to position [9, 0]
type input "testapp131"
click at [226, 264] on icon at bounding box center [226, 264] width 2 height 1
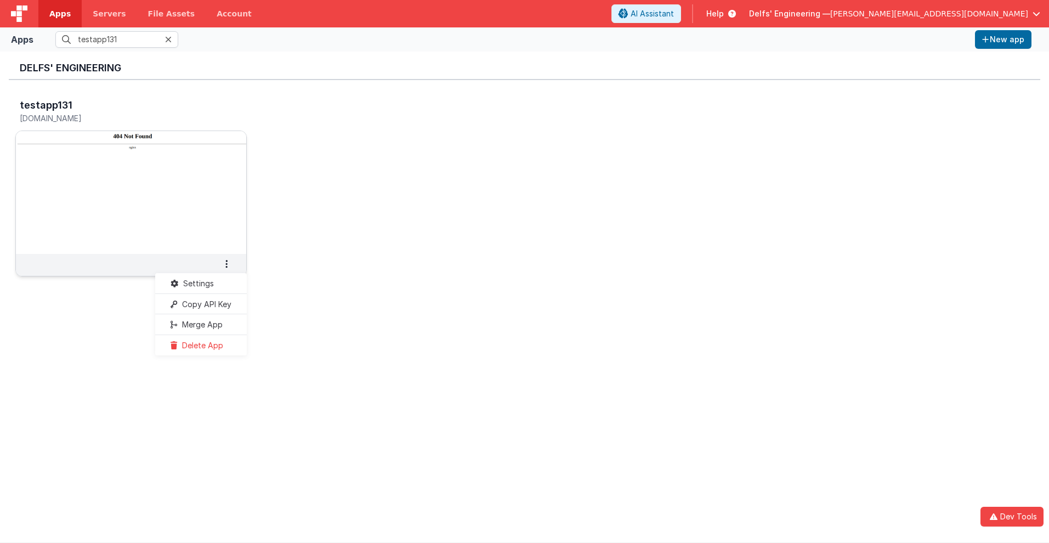
click at [197, 283] on span "Settings" at bounding box center [198, 282] width 31 height 9
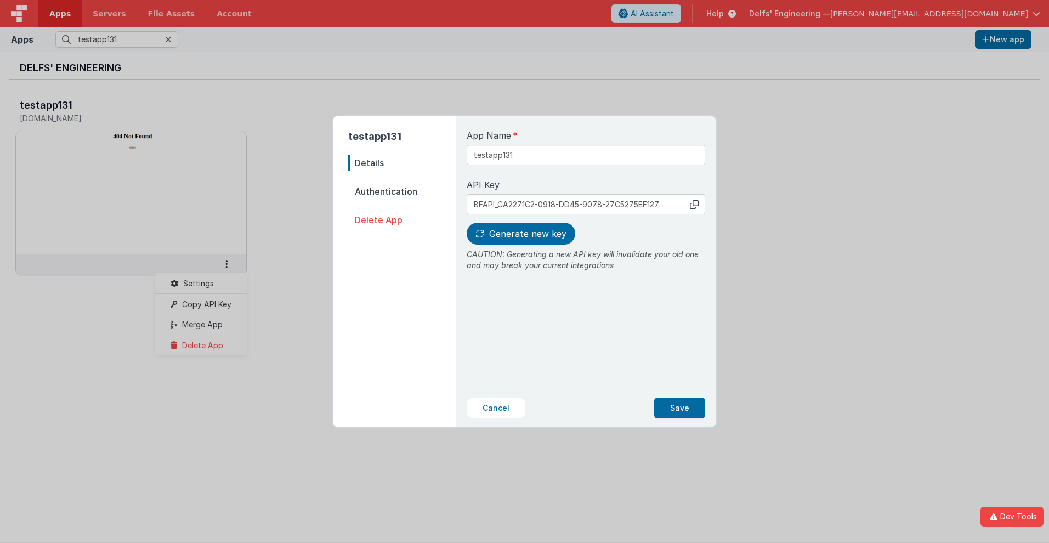
click at [402, 163] on span "Details" at bounding box center [401, 162] width 107 height 15
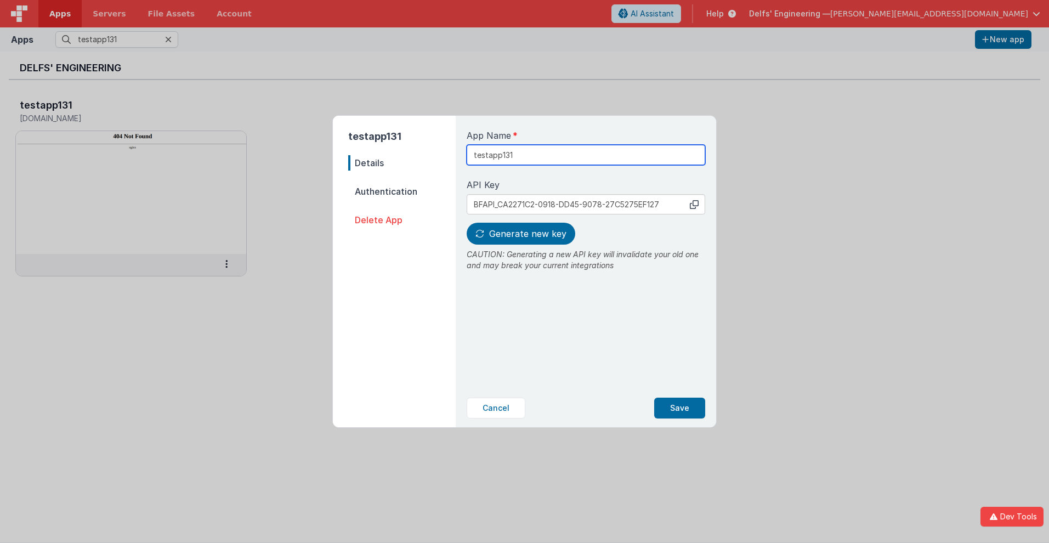
click at [549, 151] on input "testapp131" at bounding box center [586, 155] width 238 height 20
click at [694, 204] on icon at bounding box center [694, 204] width 9 height 9
click at [519, 234] on span "Generate new key" at bounding box center [527, 233] width 77 height 11
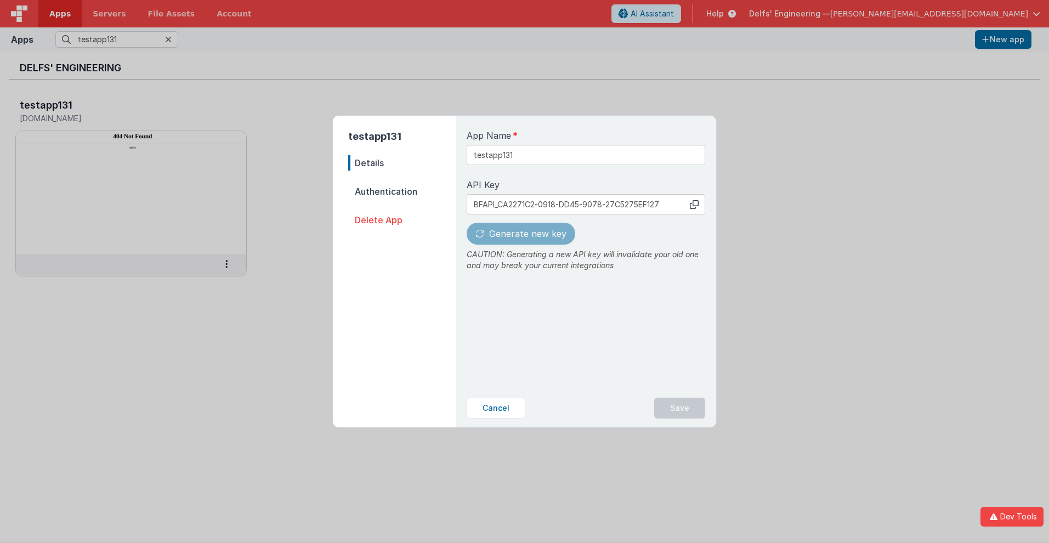
type input "BFAPI_9D372CC7-08C0-BD49-AA41-3543680058B3"
click at [680, 408] on button "Save" at bounding box center [679, 407] width 51 height 21
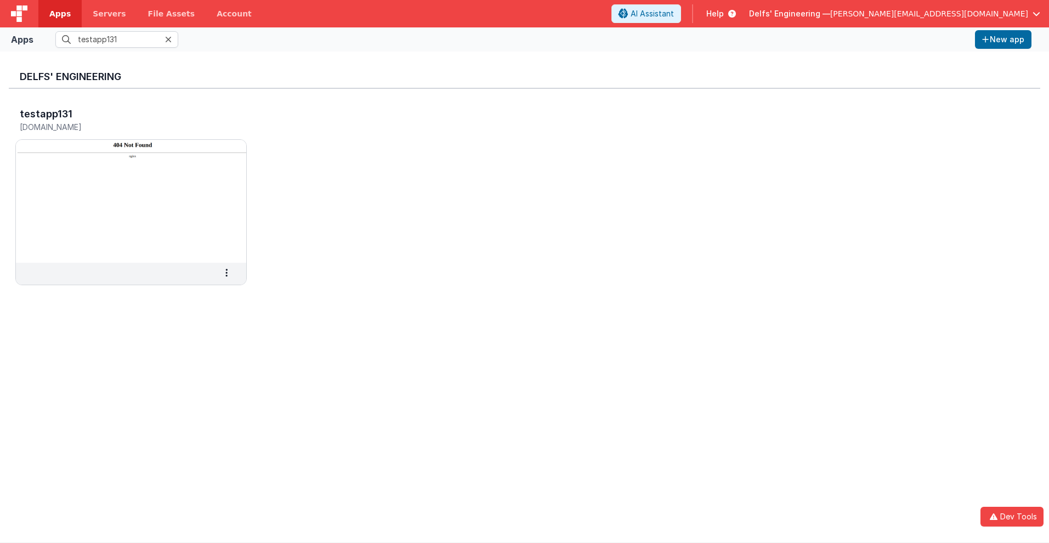
scroll to position [0, 0]
click at [45, 113] on h3 "testapp131" at bounding box center [46, 114] width 53 height 11
click at [60, 14] on span "Apps" at bounding box center [59, 13] width 21 height 11
click at [117, 39] on input "text" at bounding box center [116, 39] width 123 height 16
type input "testapp131"
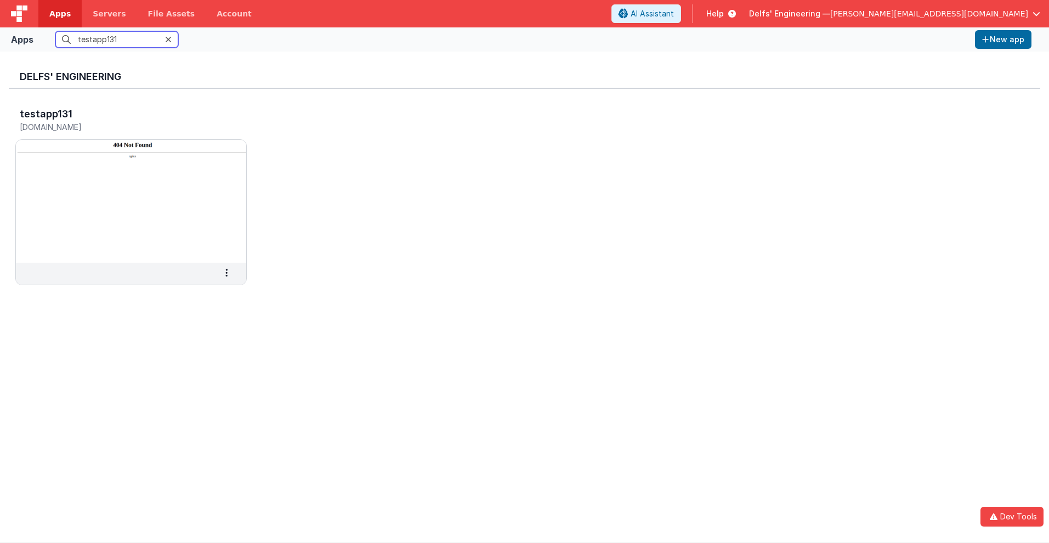
click at [117, 39] on input "testapp131" at bounding box center [116, 39] width 123 height 16
click at [120, 127] on h5 "testapp131.fmbetterforms.com" at bounding box center [120, 127] width 200 height 8
click at [1003, 39] on button "New app" at bounding box center [1003, 39] width 56 height 19
